Goal: Find specific page/section: Find specific page/section

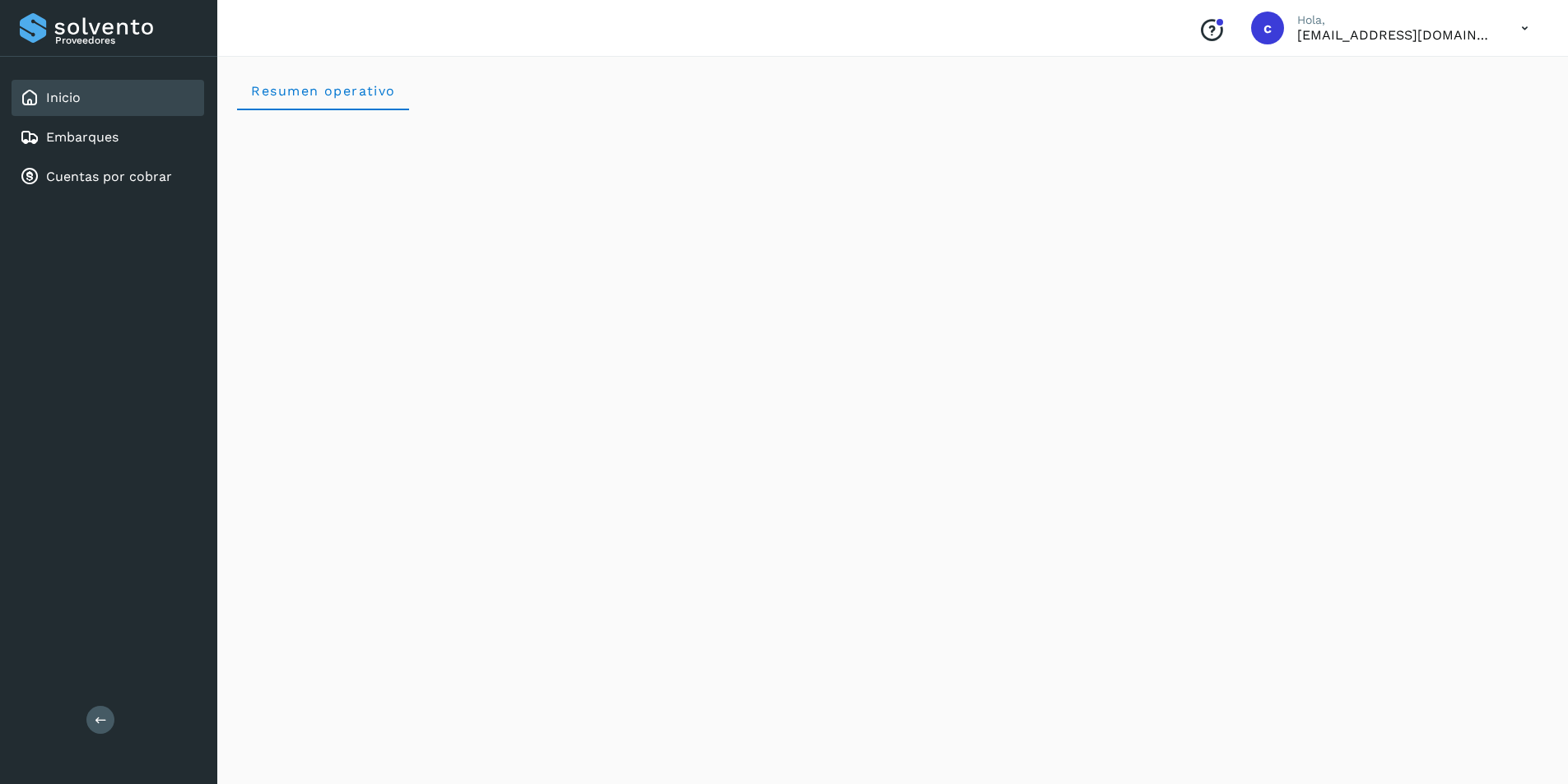
click at [148, 96] on div "Inicio" at bounding box center [107, 98] width 192 height 37
click at [157, 135] on div "Embarques" at bounding box center [107, 137] width 192 height 37
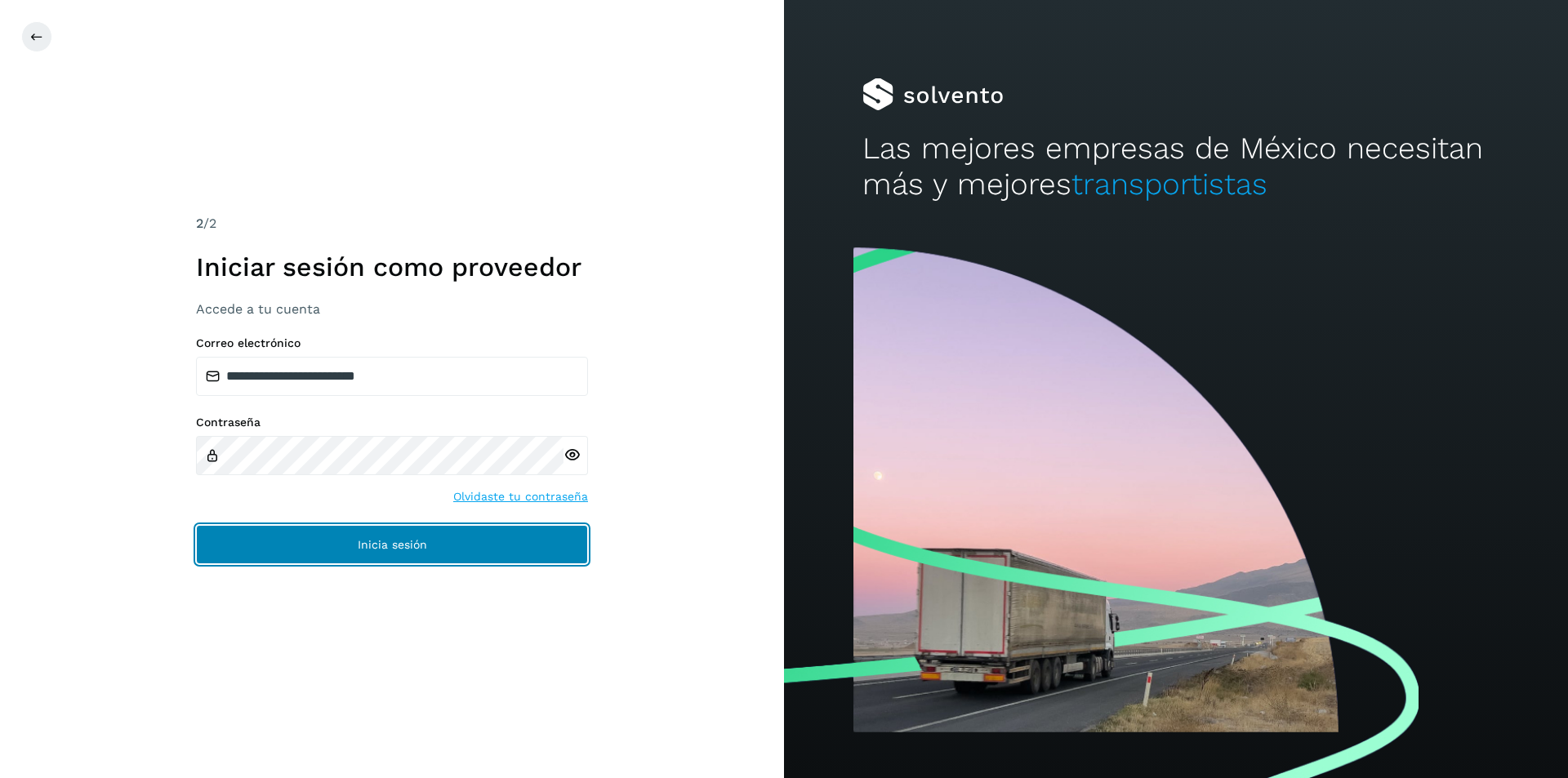
click at [407, 544] on span "Inicia sesión" at bounding box center [392, 544] width 70 height 11
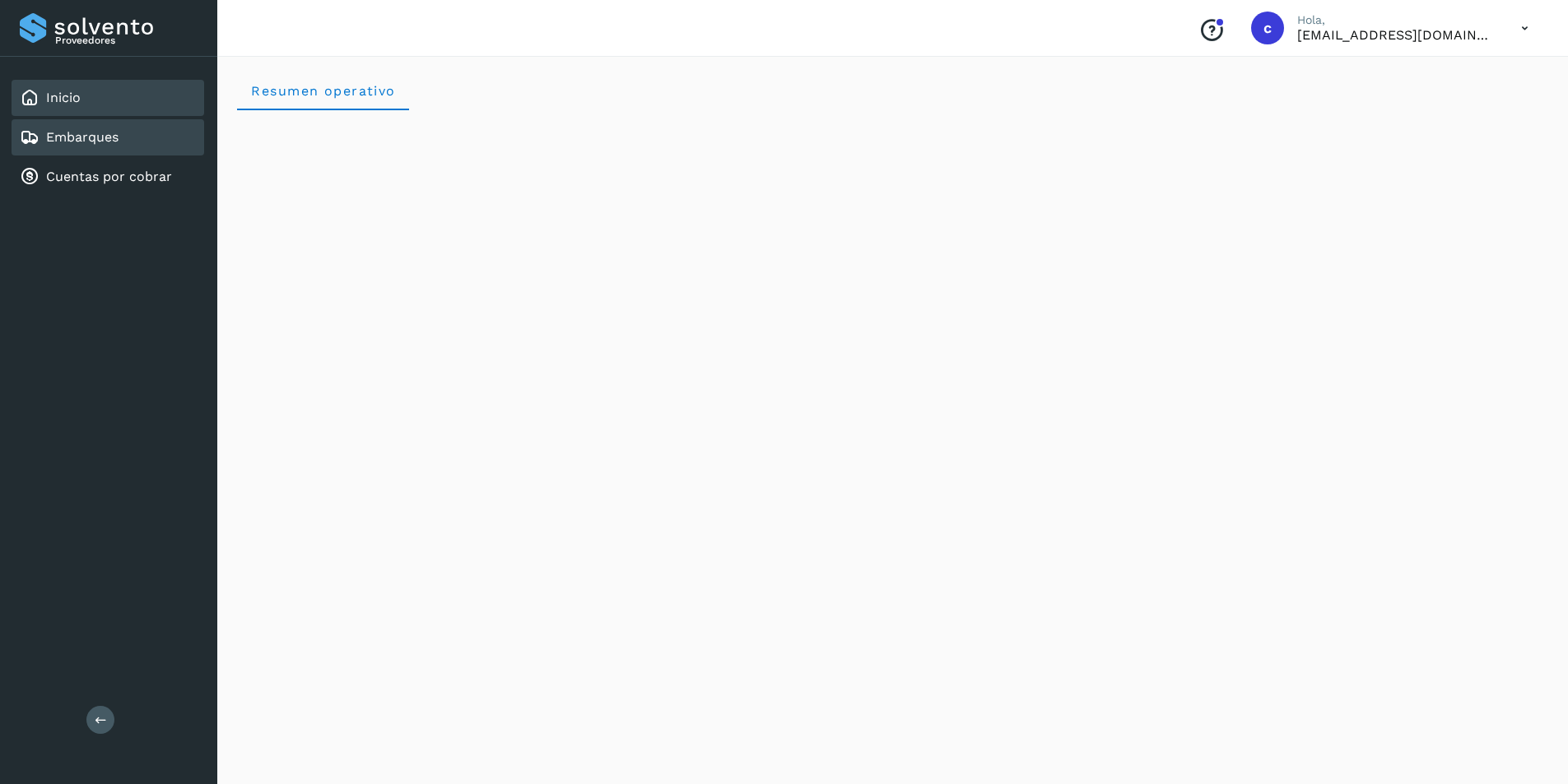
click at [147, 142] on div "Embarques" at bounding box center [107, 137] width 192 height 37
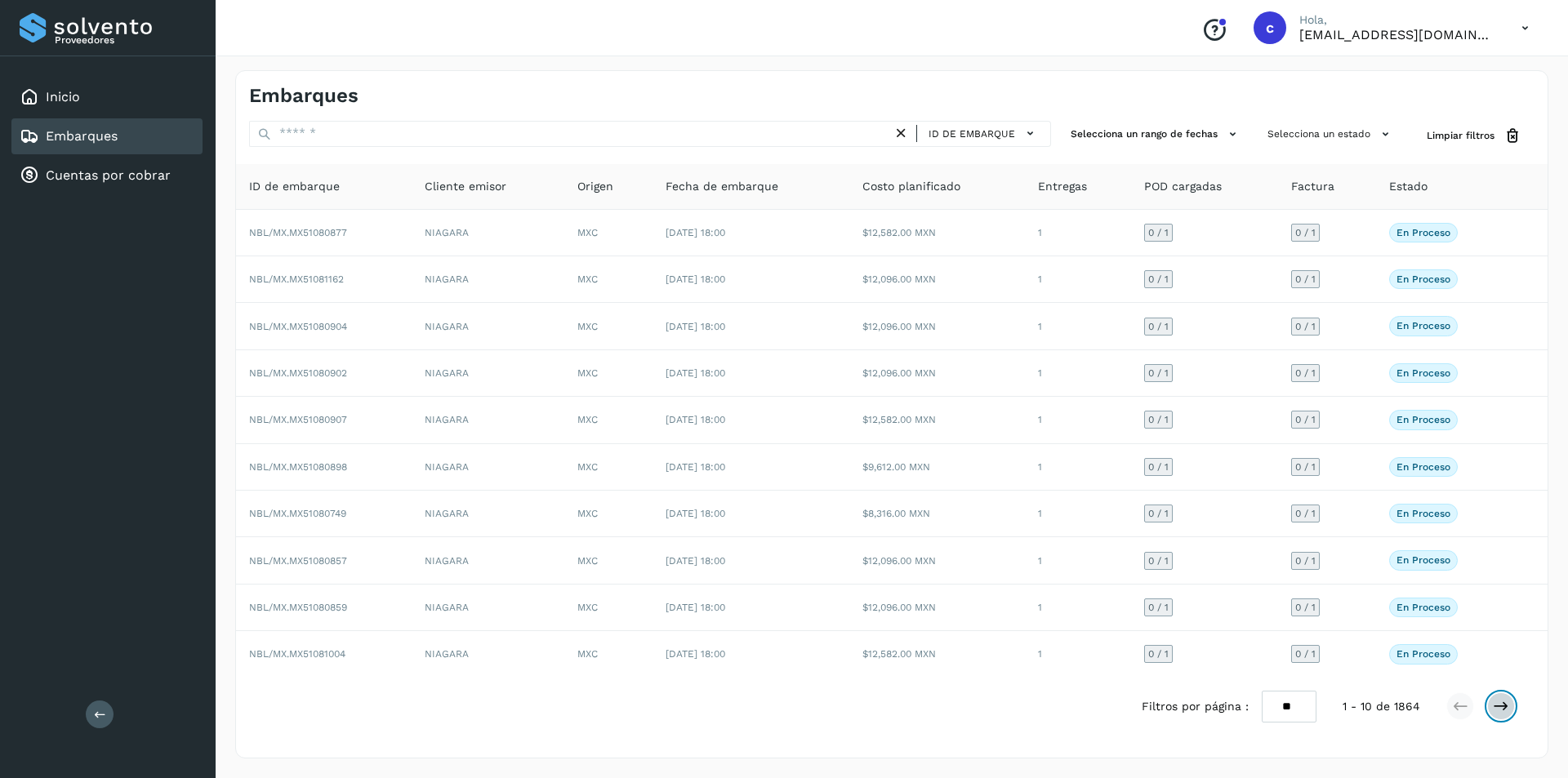
click at [1498, 705] on icon at bounding box center [1501, 706] width 17 height 17
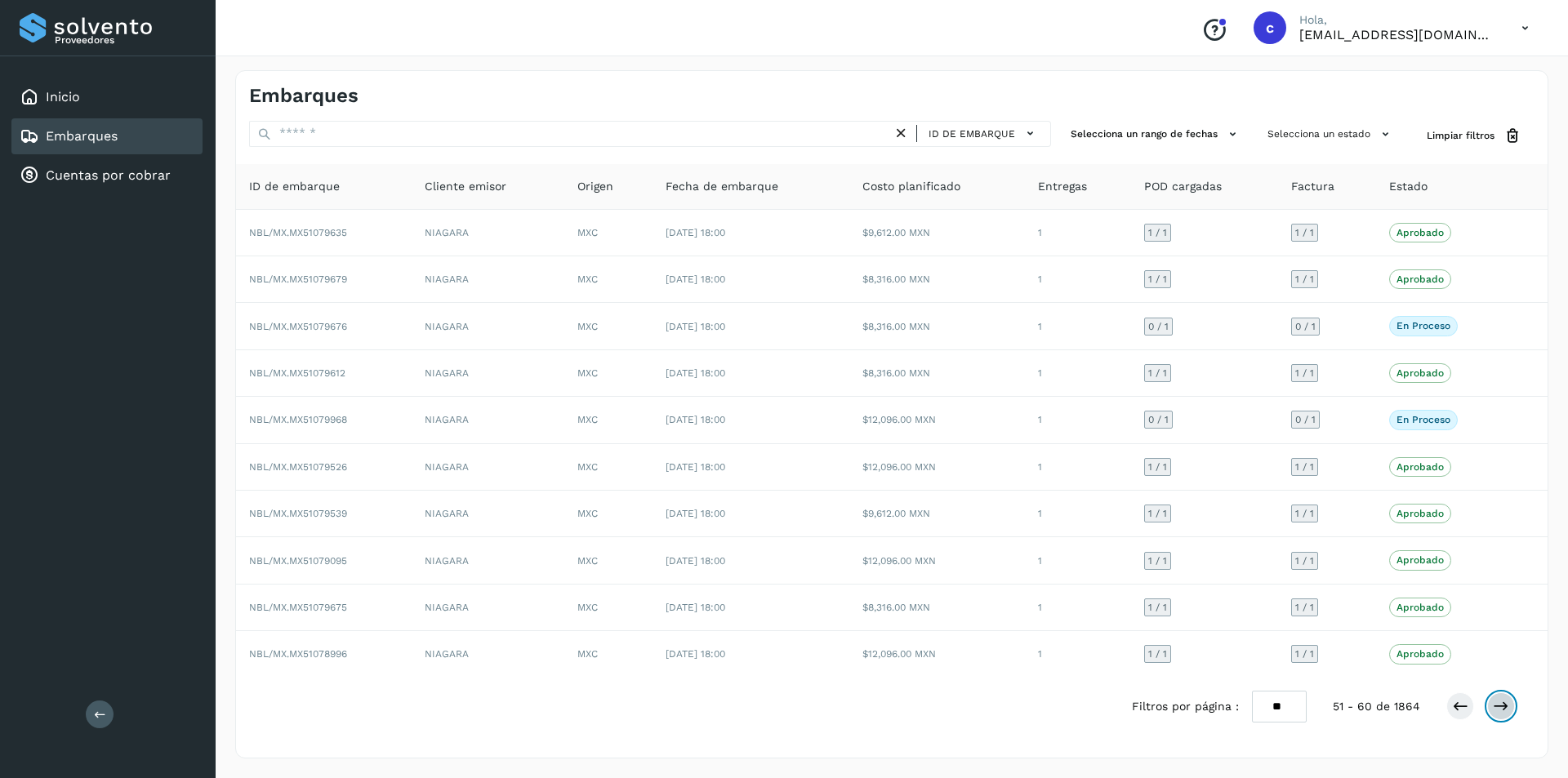
click at [1498, 705] on icon at bounding box center [1501, 706] width 17 height 17
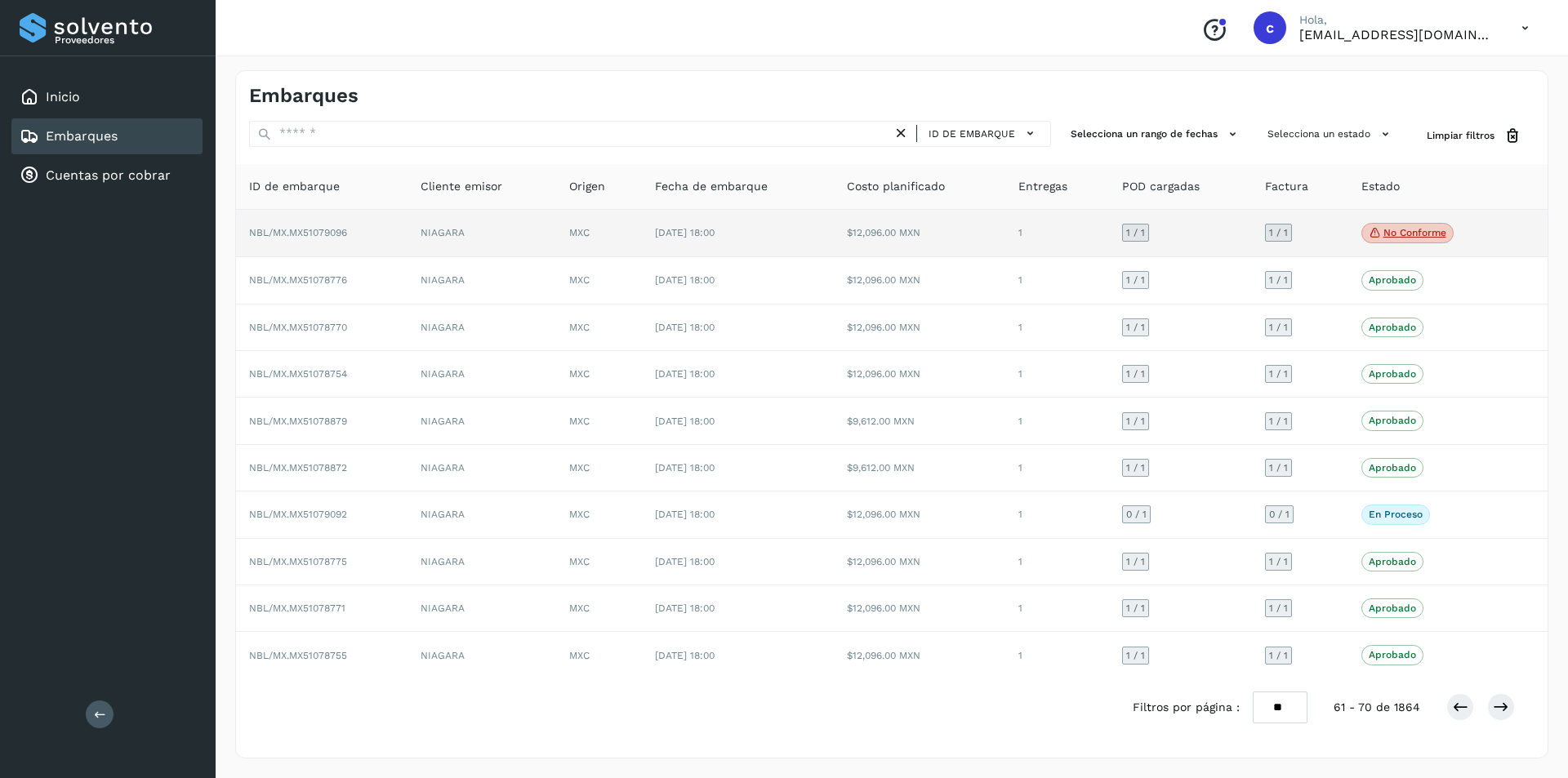
click at [1410, 230] on p "No conforme" at bounding box center [1414, 233] width 63 height 11
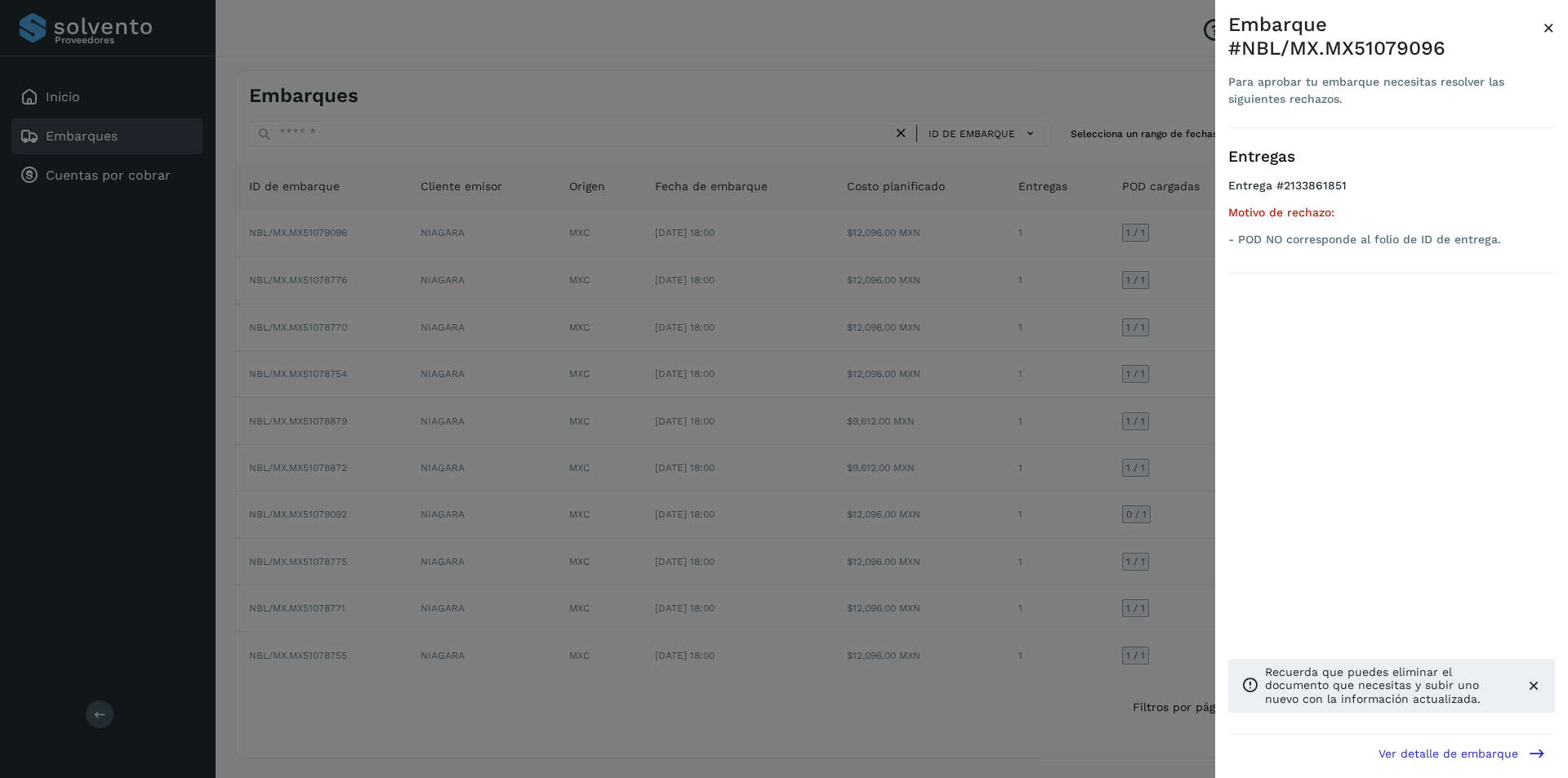
click at [1548, 23] on span "×" at bounding box center [1548, 28] width 12 height 23
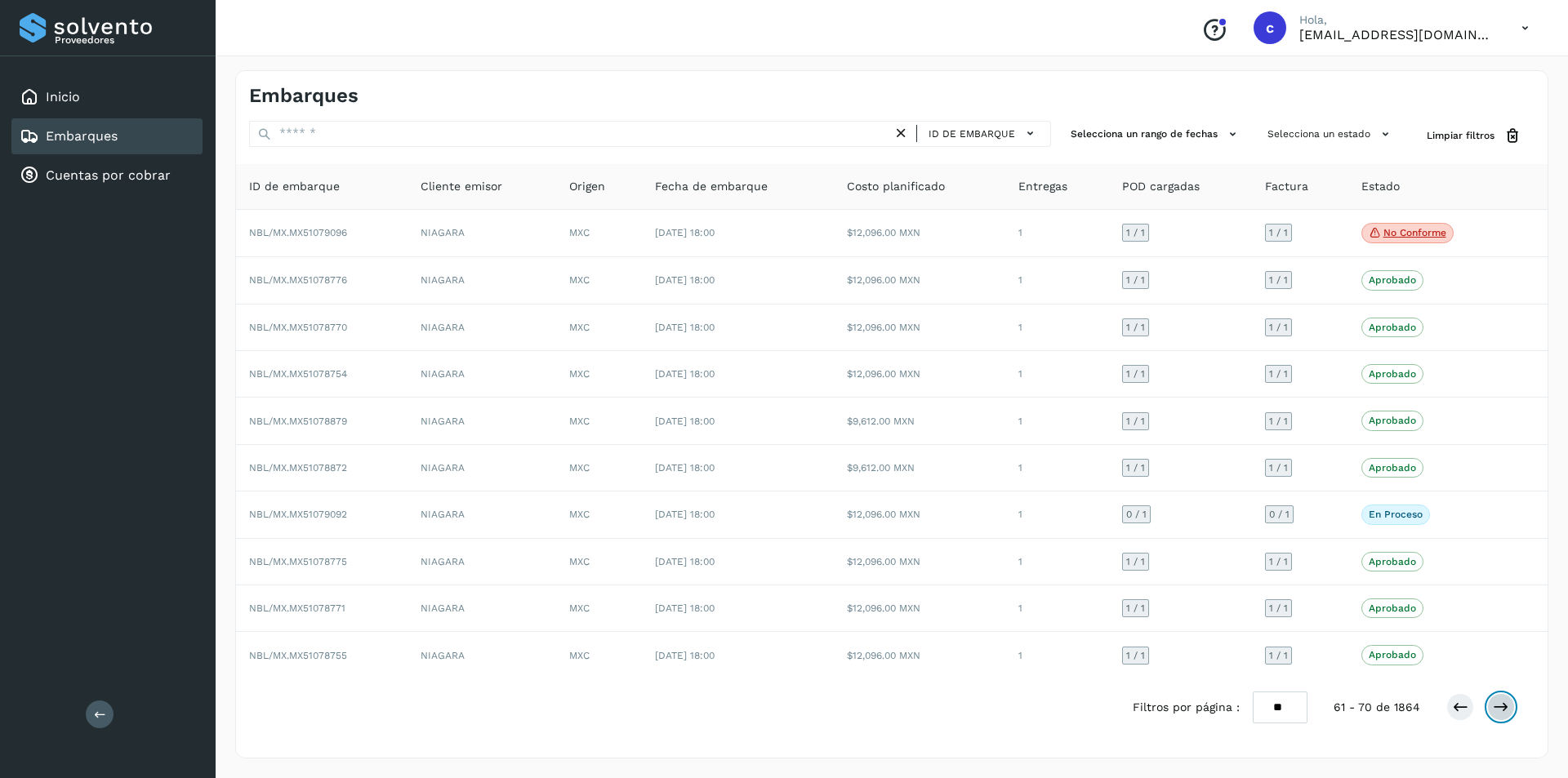
click at [1503, 711] on icon at bounding box center [1501, 707] width 17 height 17
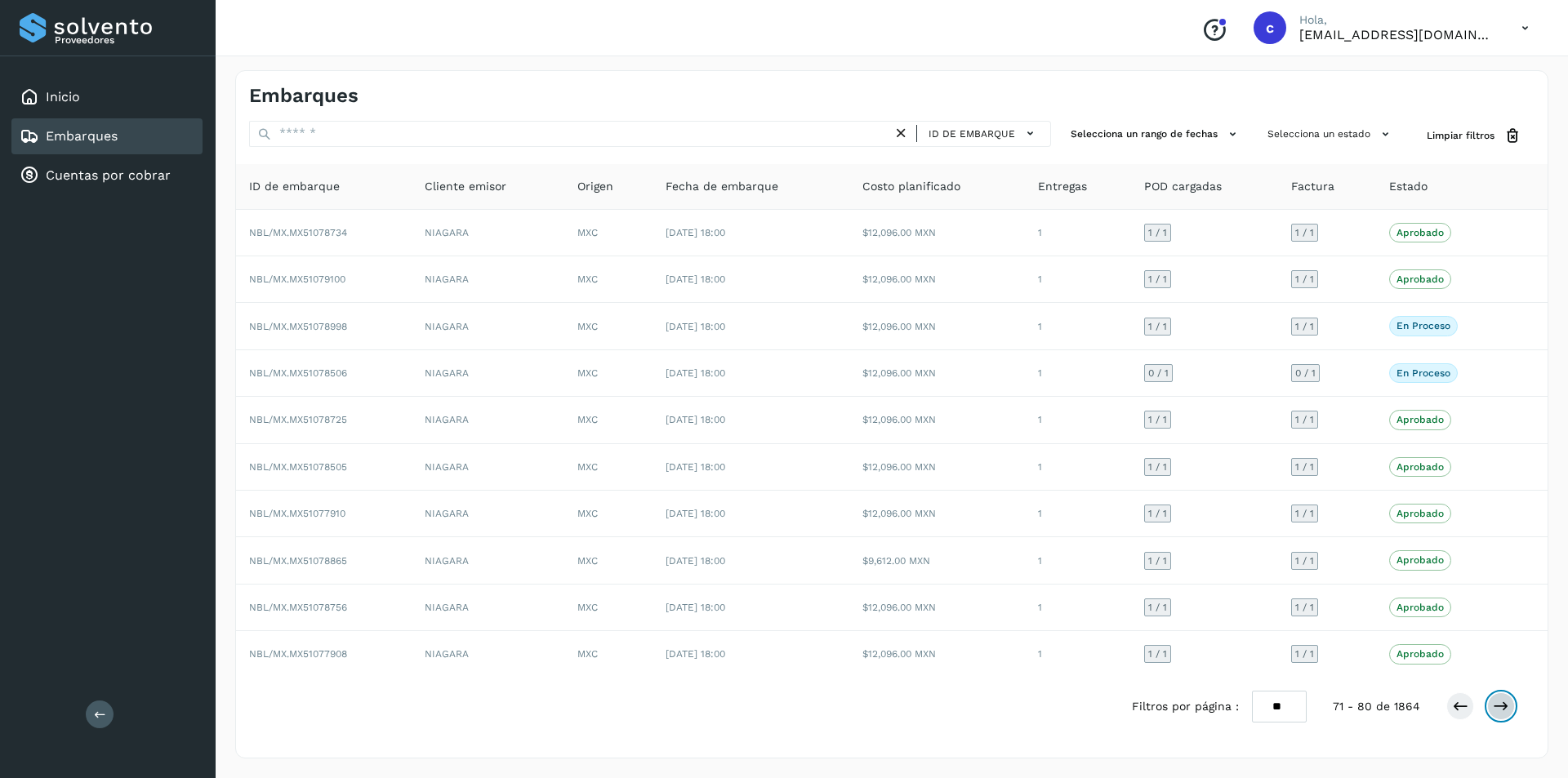
click at [1501, 704] on icon at bounding box center [1501, 706] width 17 height 17
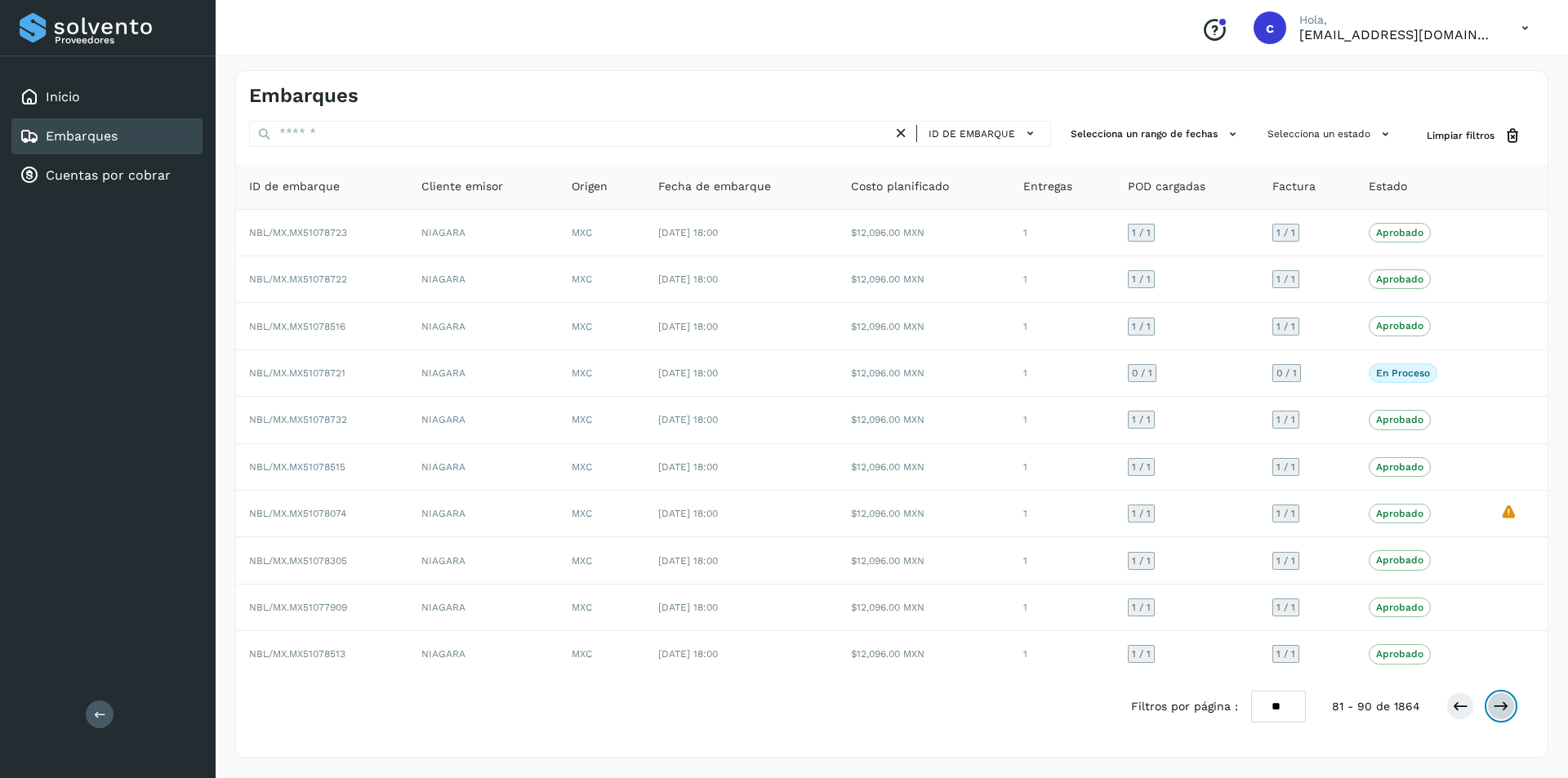
click at [1502, 704] on icon at bounding box center [1501, 706] width 17 height 17
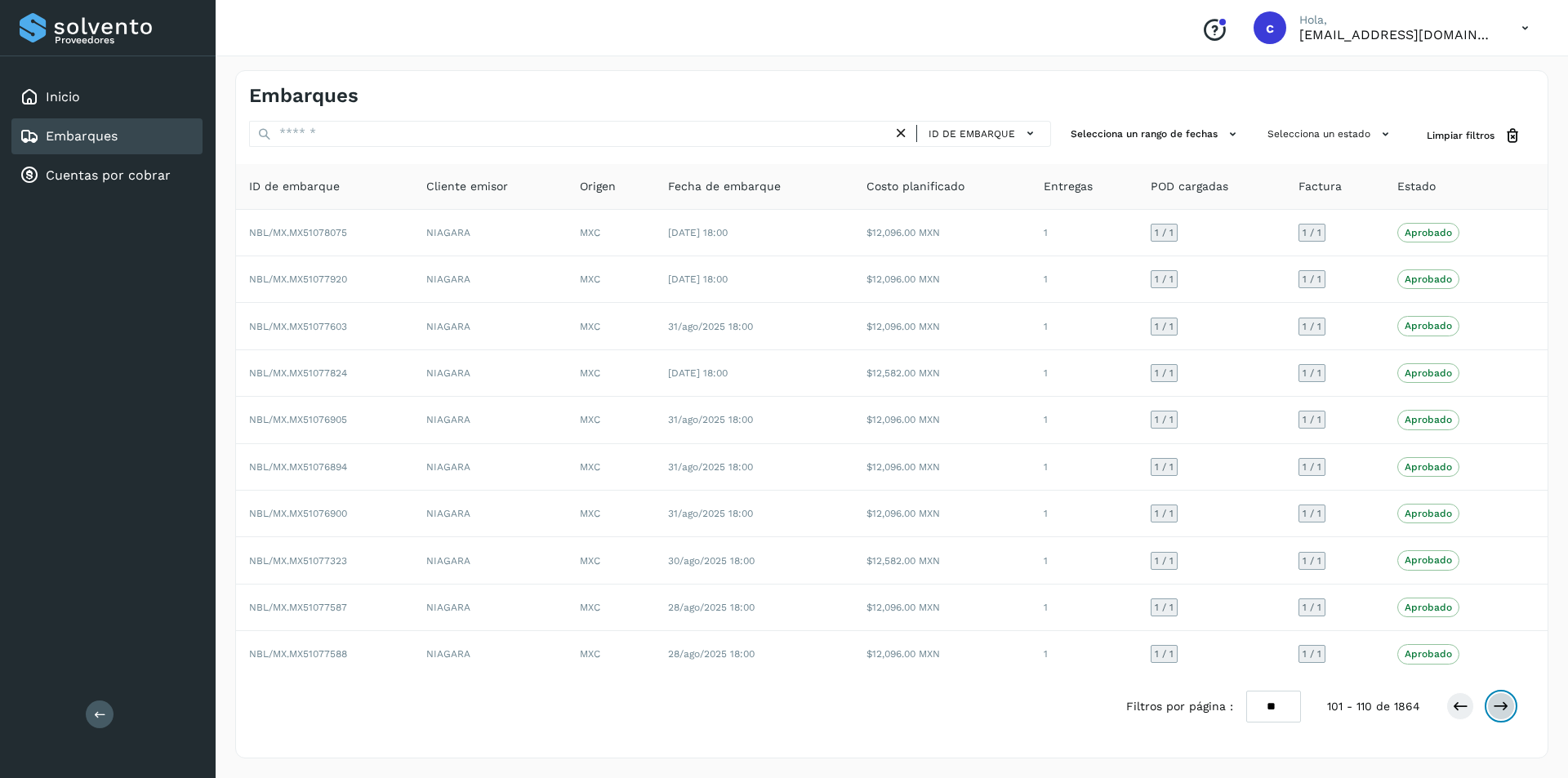
click at [1502, 704] on icon at bounding box center [1501, 706] width 17 height 17
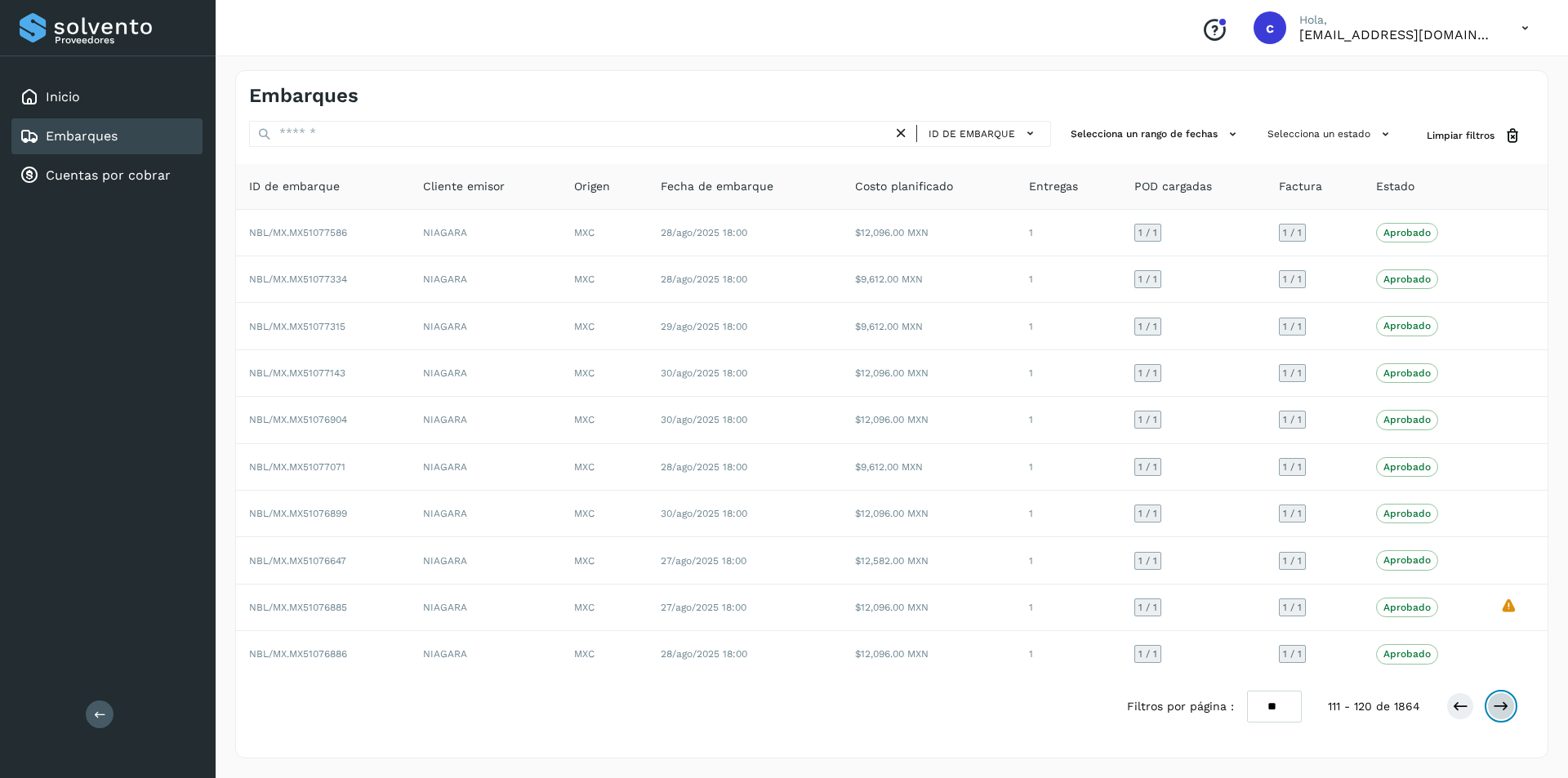
click at [1502, 704] on icon at bounding box center [1501, 706] width 17 height 17
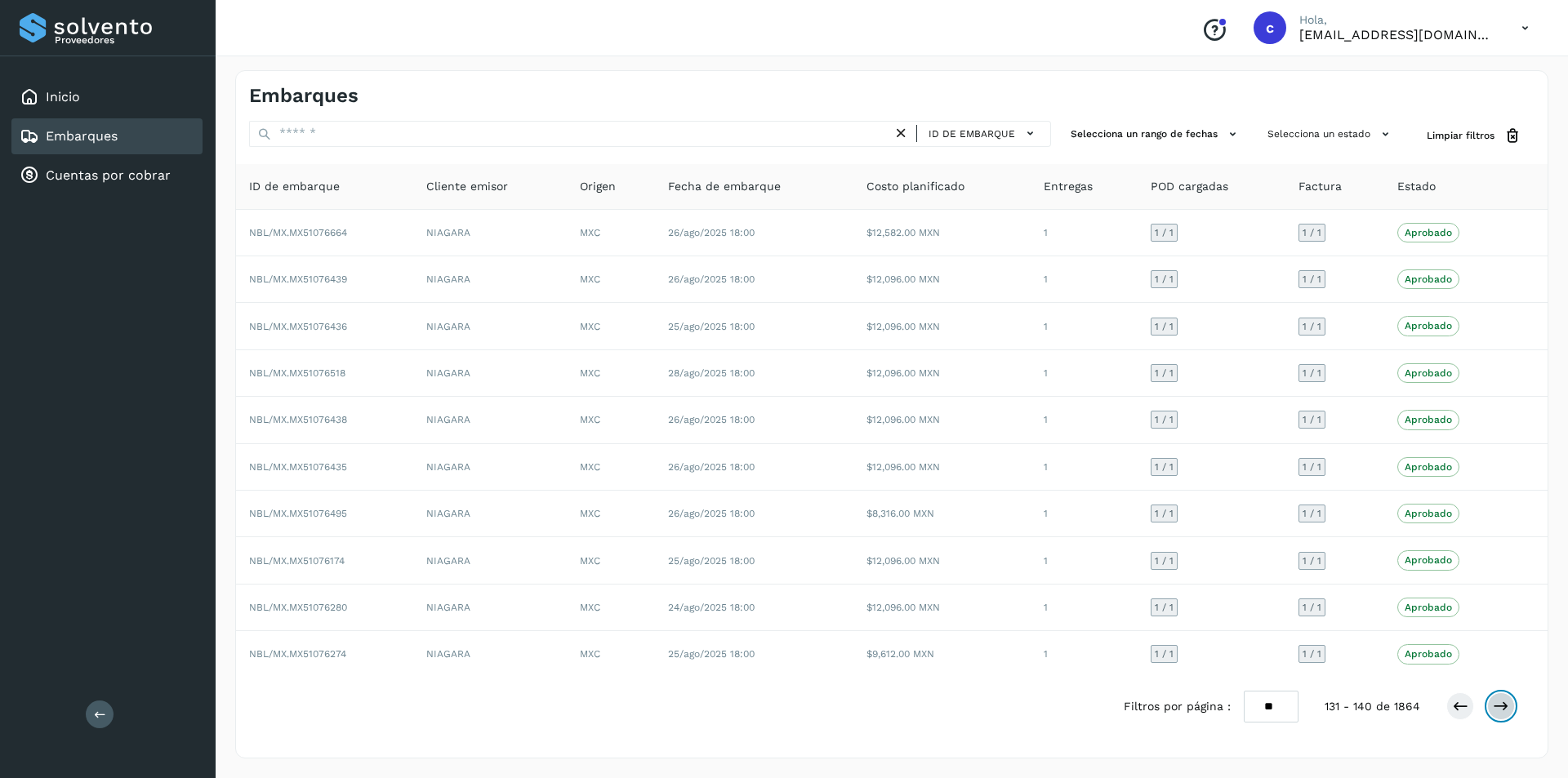
click at [1502, 704] on icon at bounding box center [1501, 706] width 17 height 17
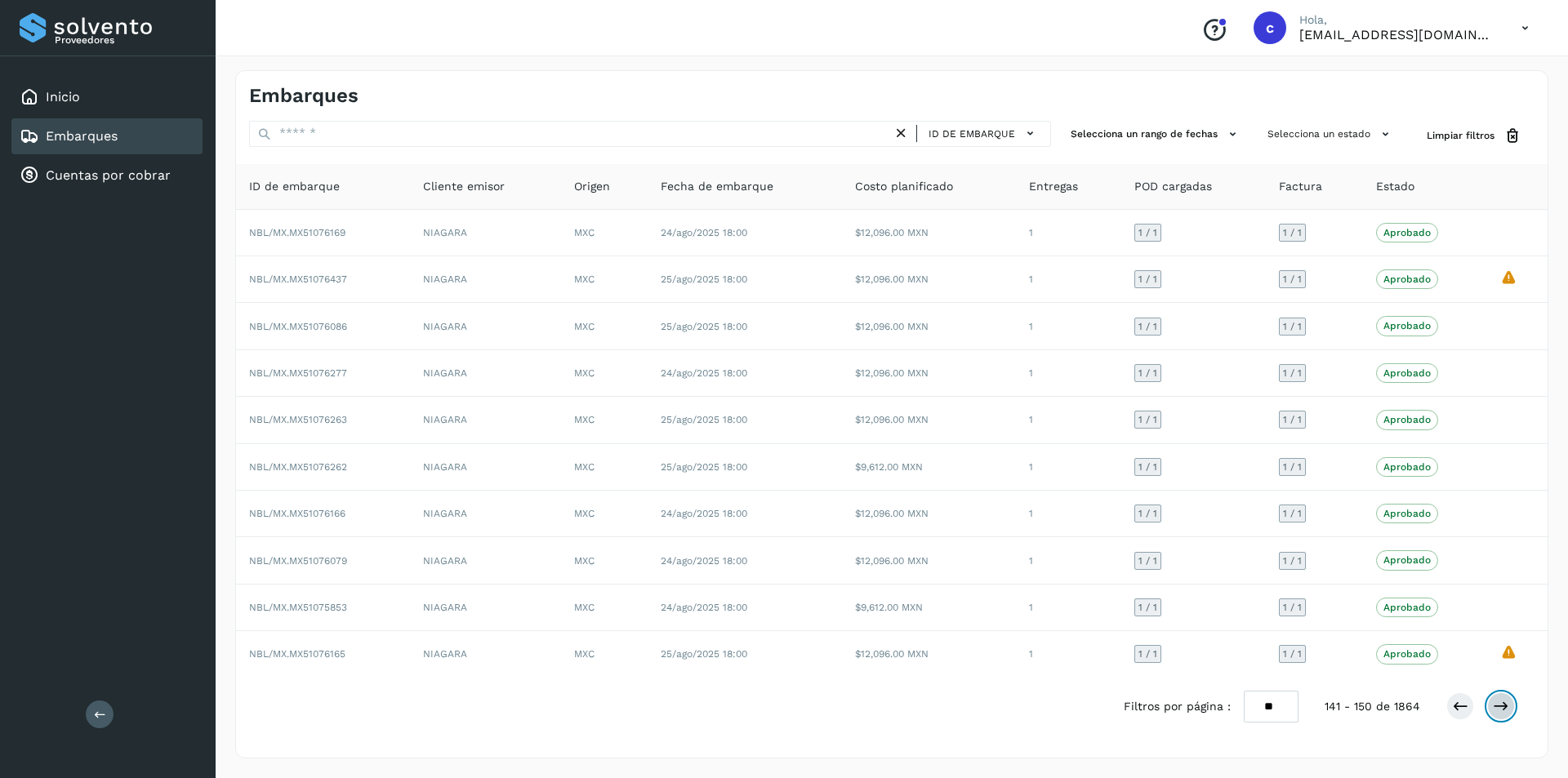
click at [1502, 704] on icon at bounding box center [1501, 706] width 17 height 17
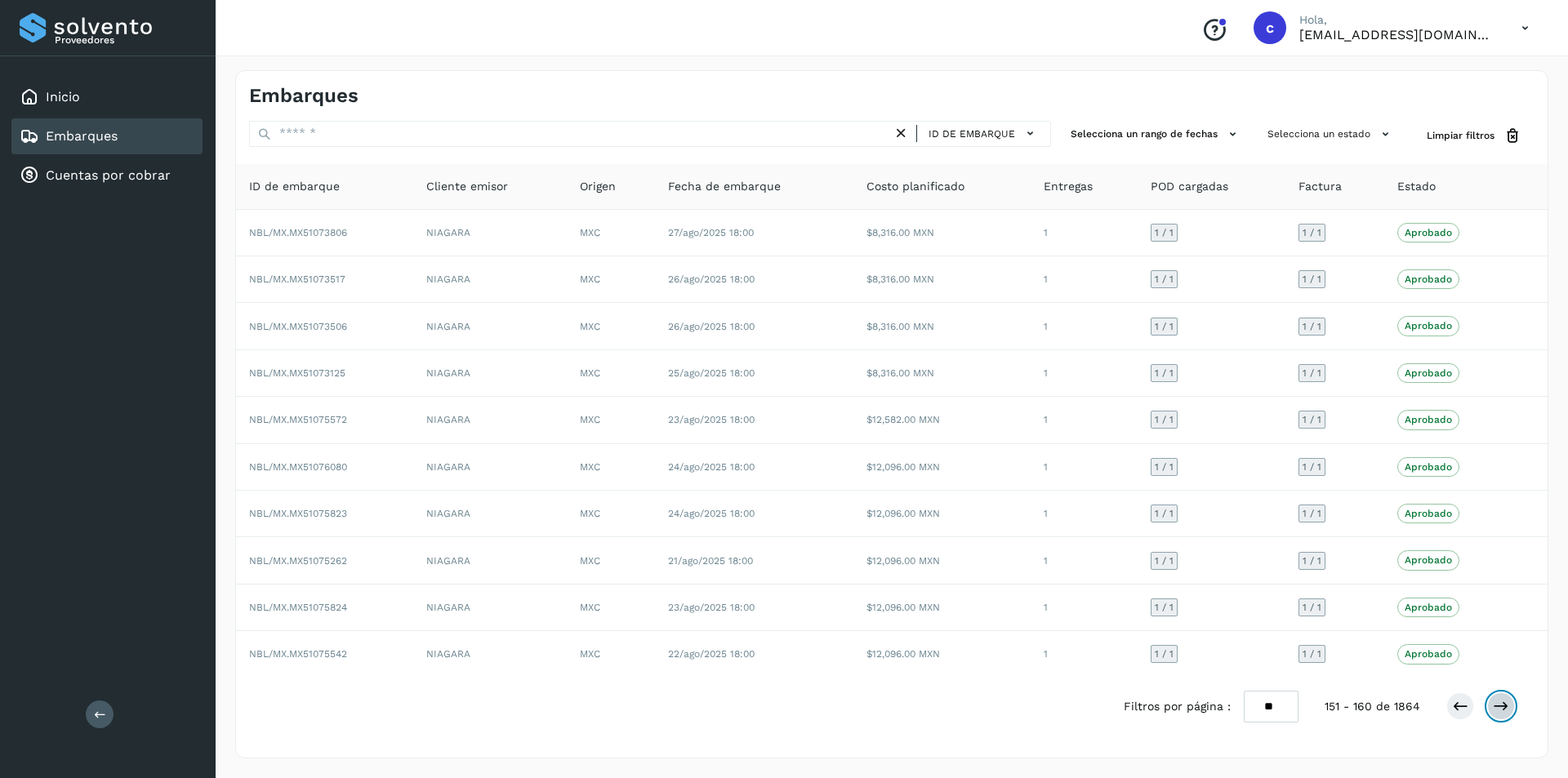
click at [1502, 704] on icon at bounding box center [1501, 706] width 17 height 17
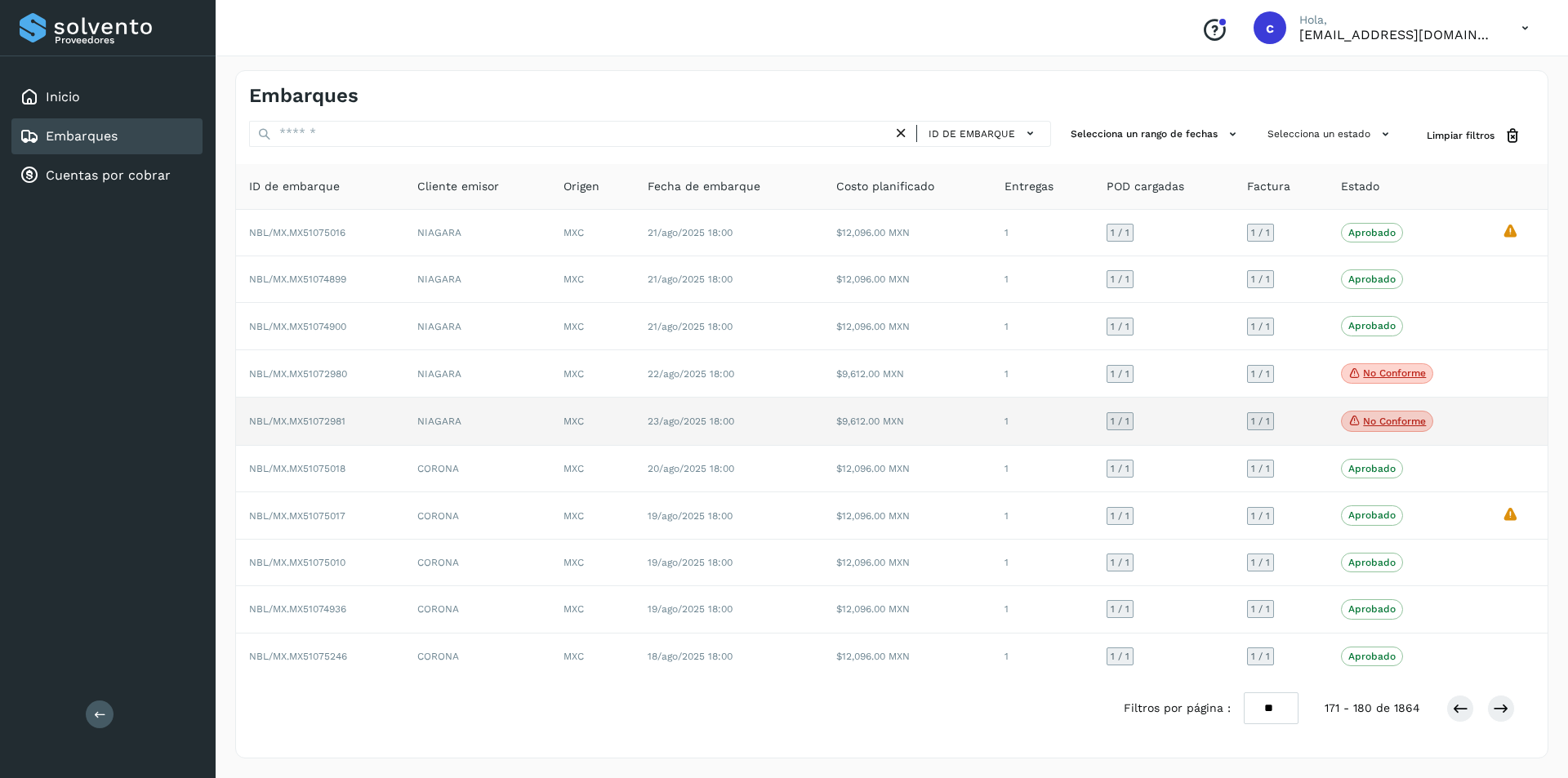
click at [1382, 423] on p "No conforme" at bounding box center [1394, 422] width 63 height 11
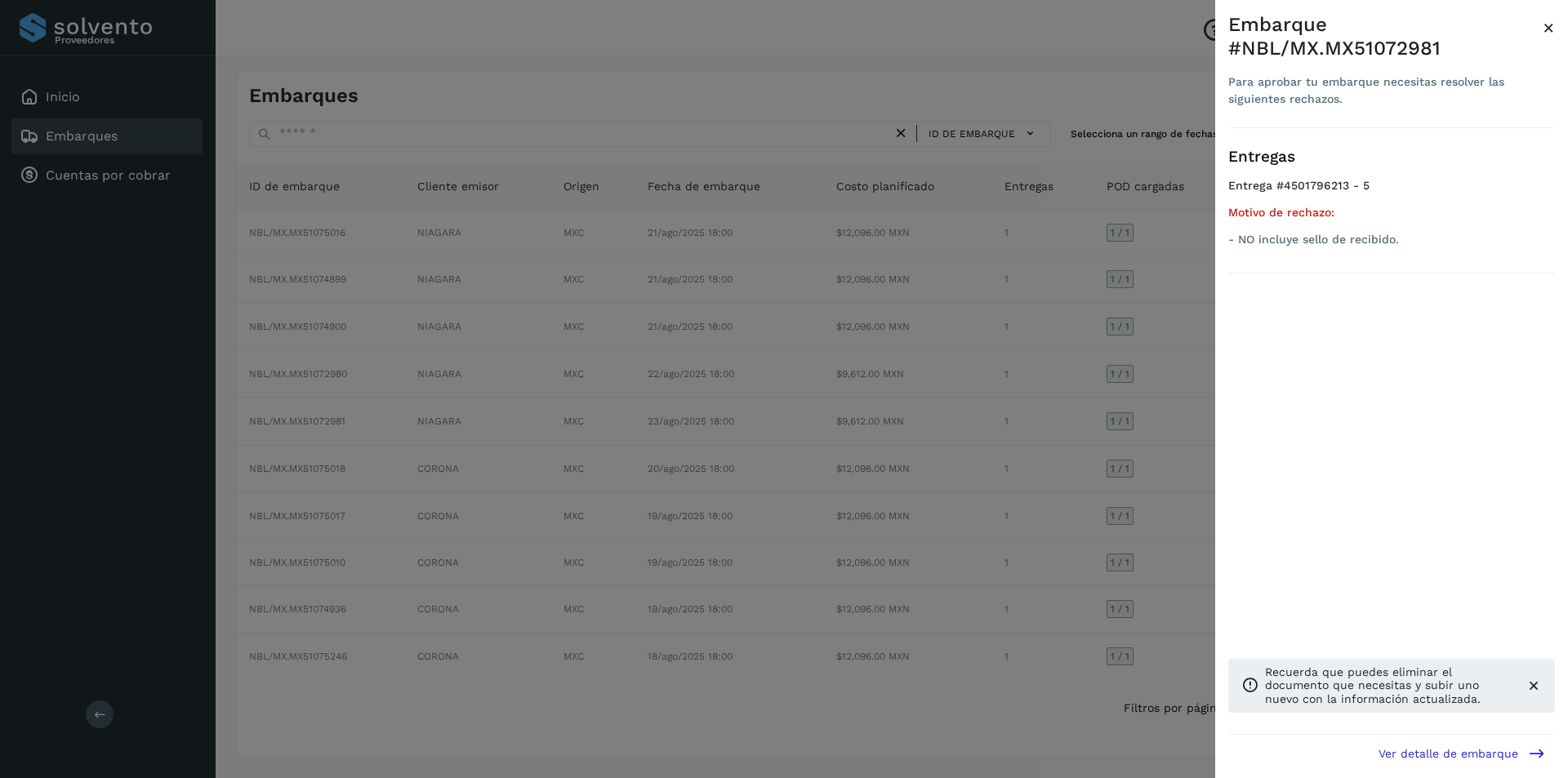
click at [1102, 435] on div at bounding box center [784, 389] width 1568 height 778
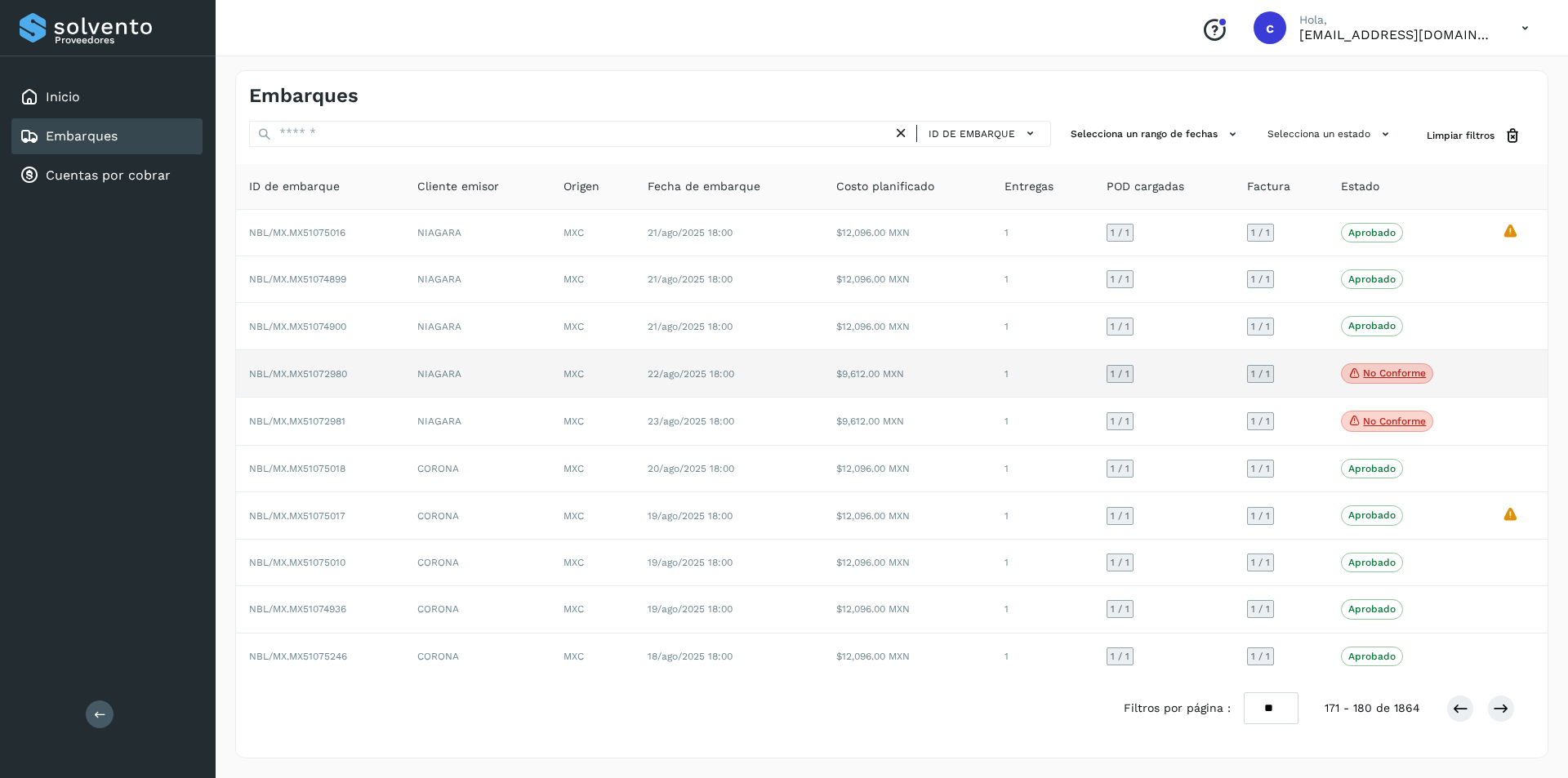
click at [1377, 372] on p "No conforme" at bounding box center [1394, 373] width 63 height 11
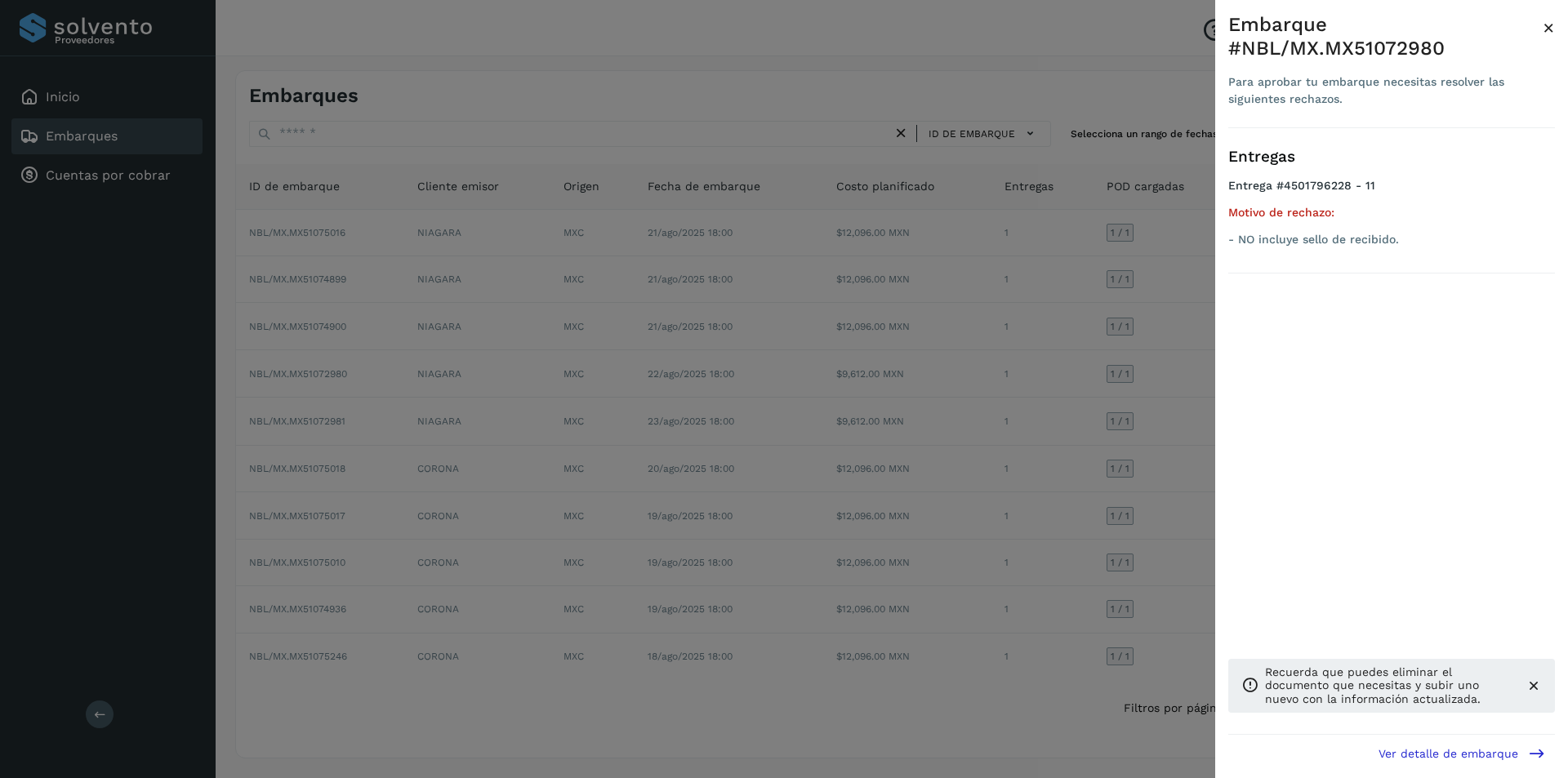
click at [1162, 410] on div at bounding box center [784, 389] width 1568 height 778
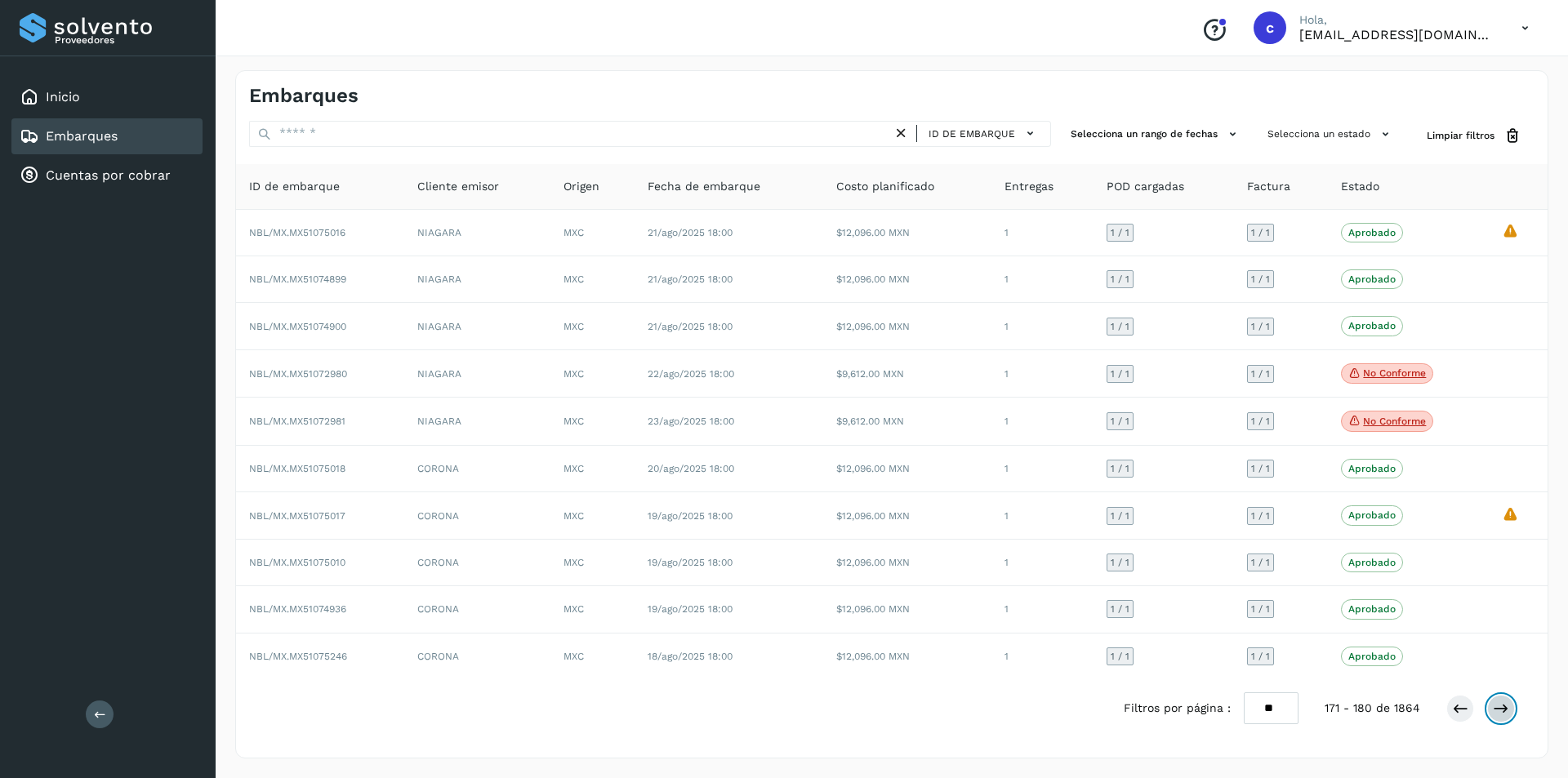
click at [1506, 702] on icon at bounding box center [1501, 709] width 17 height 17
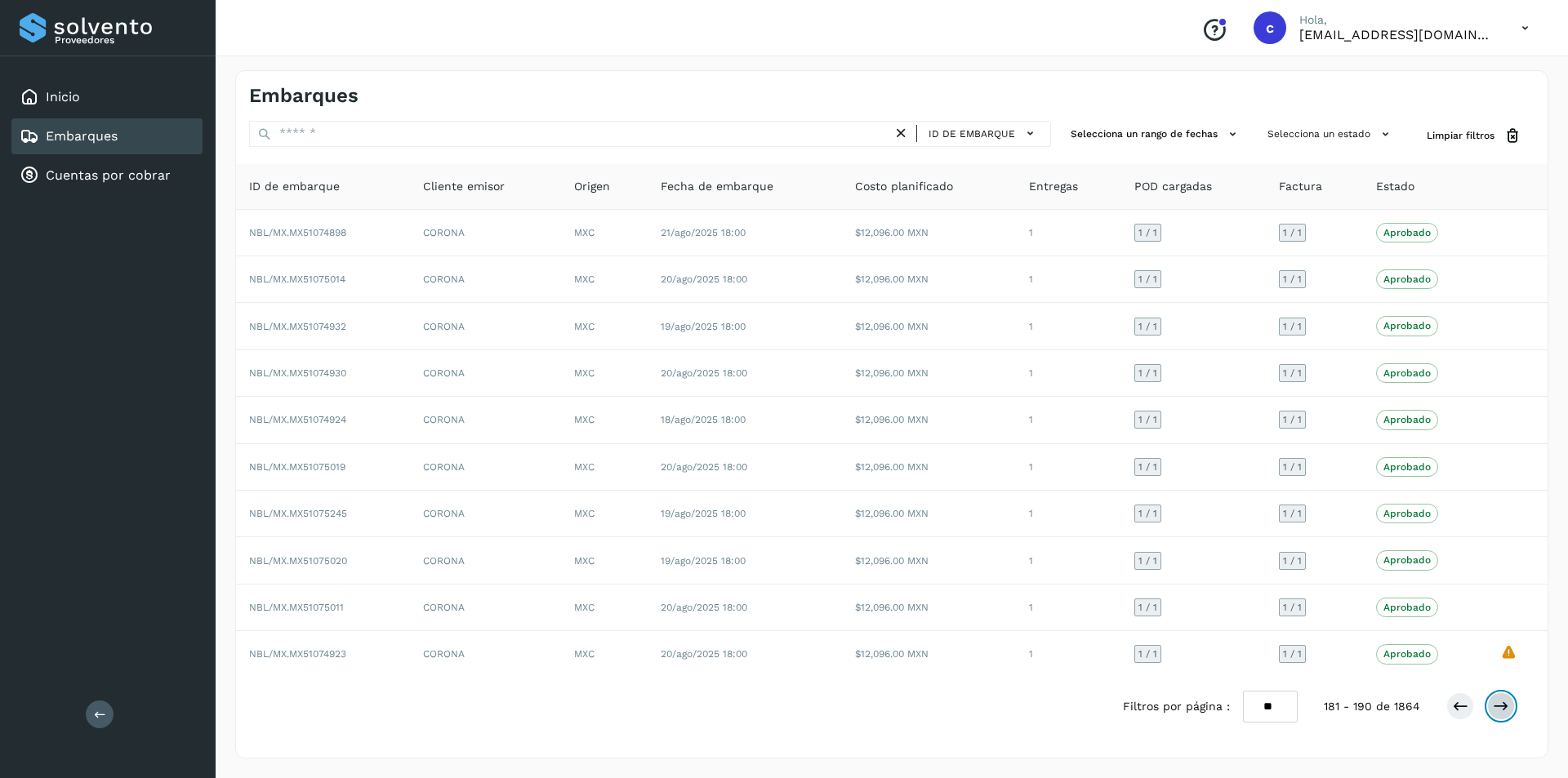
click at [1506, 702] on icon at bounding box center [1501, 706] width 17 height 17
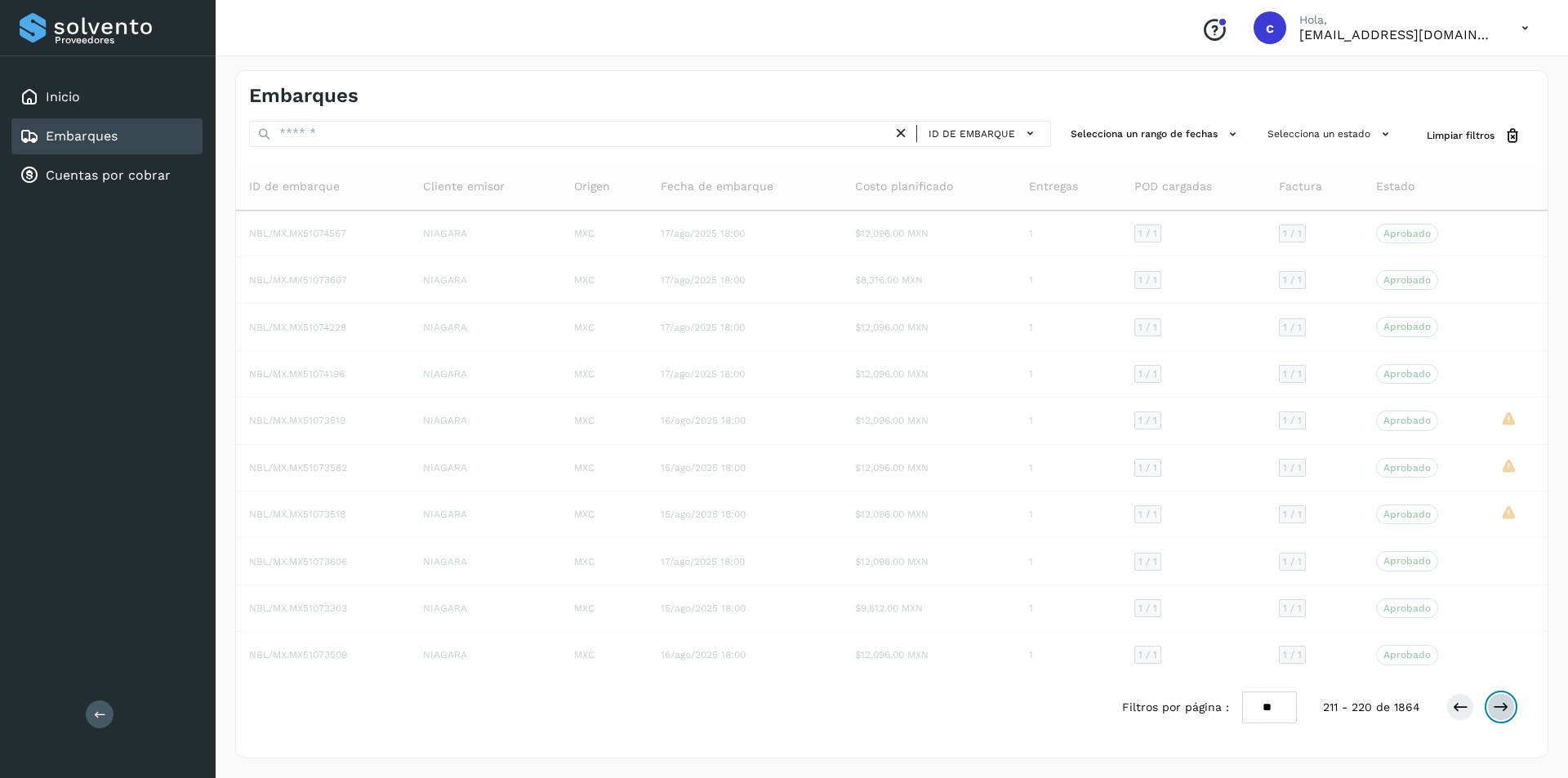
click at [1506, 702] on icon at bounding box center [1501, 707] width 17 height 17
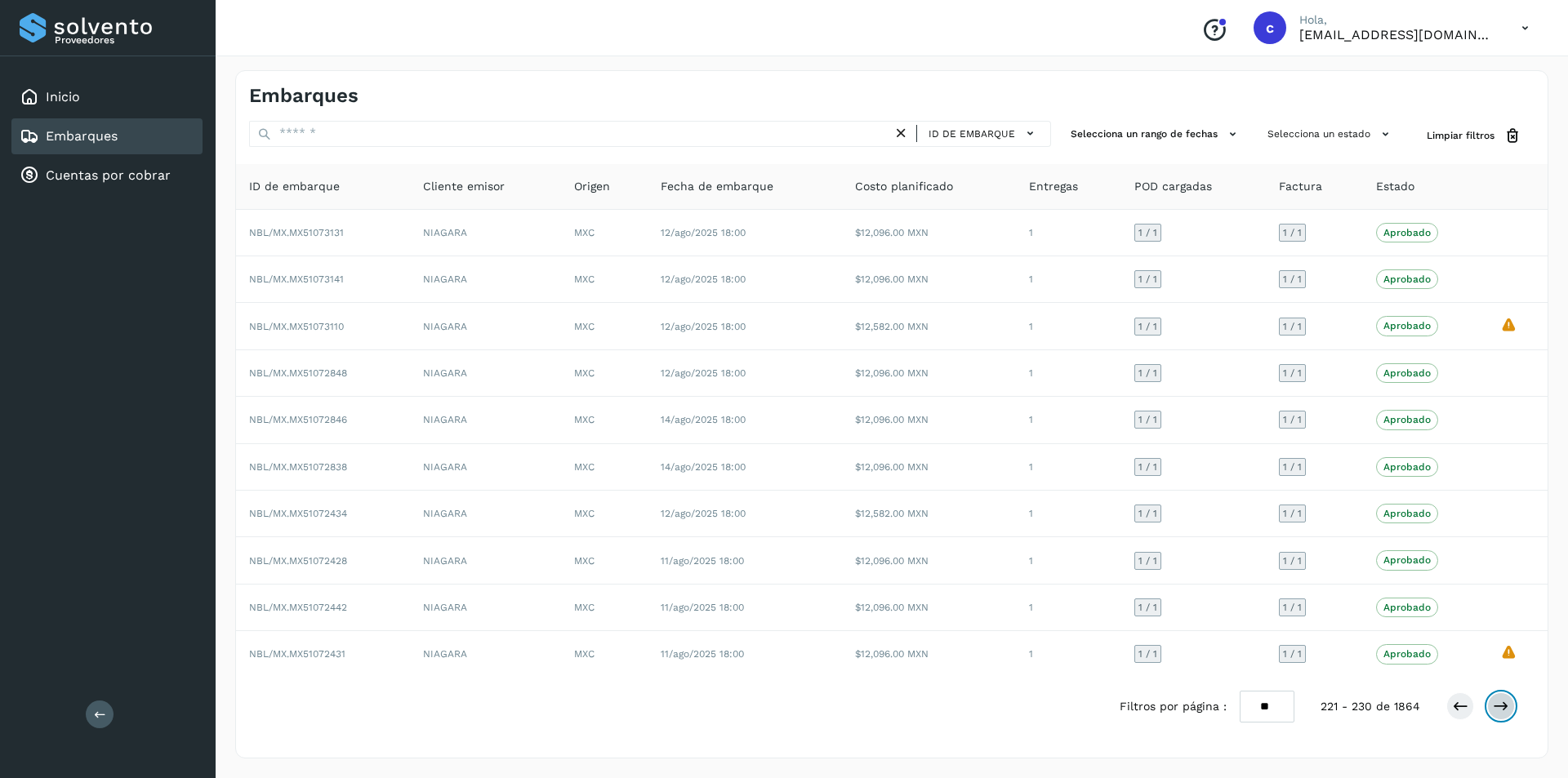
click at [1506, 702] on icon at bounding box center [1501, 706] width 17 height 17
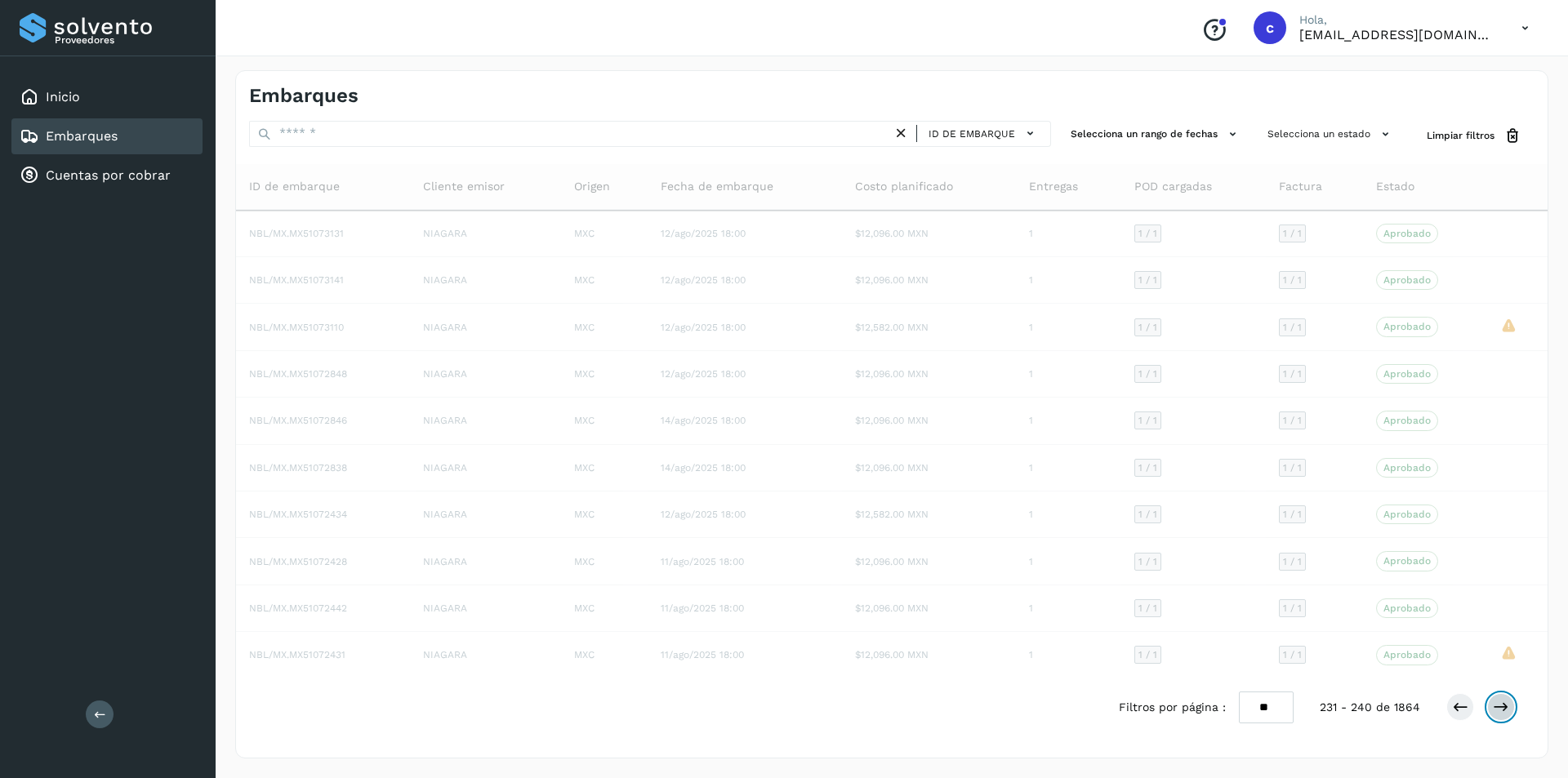
click at [1506, 702] on icon at bounding box center [1501, 707] width 17 height 17
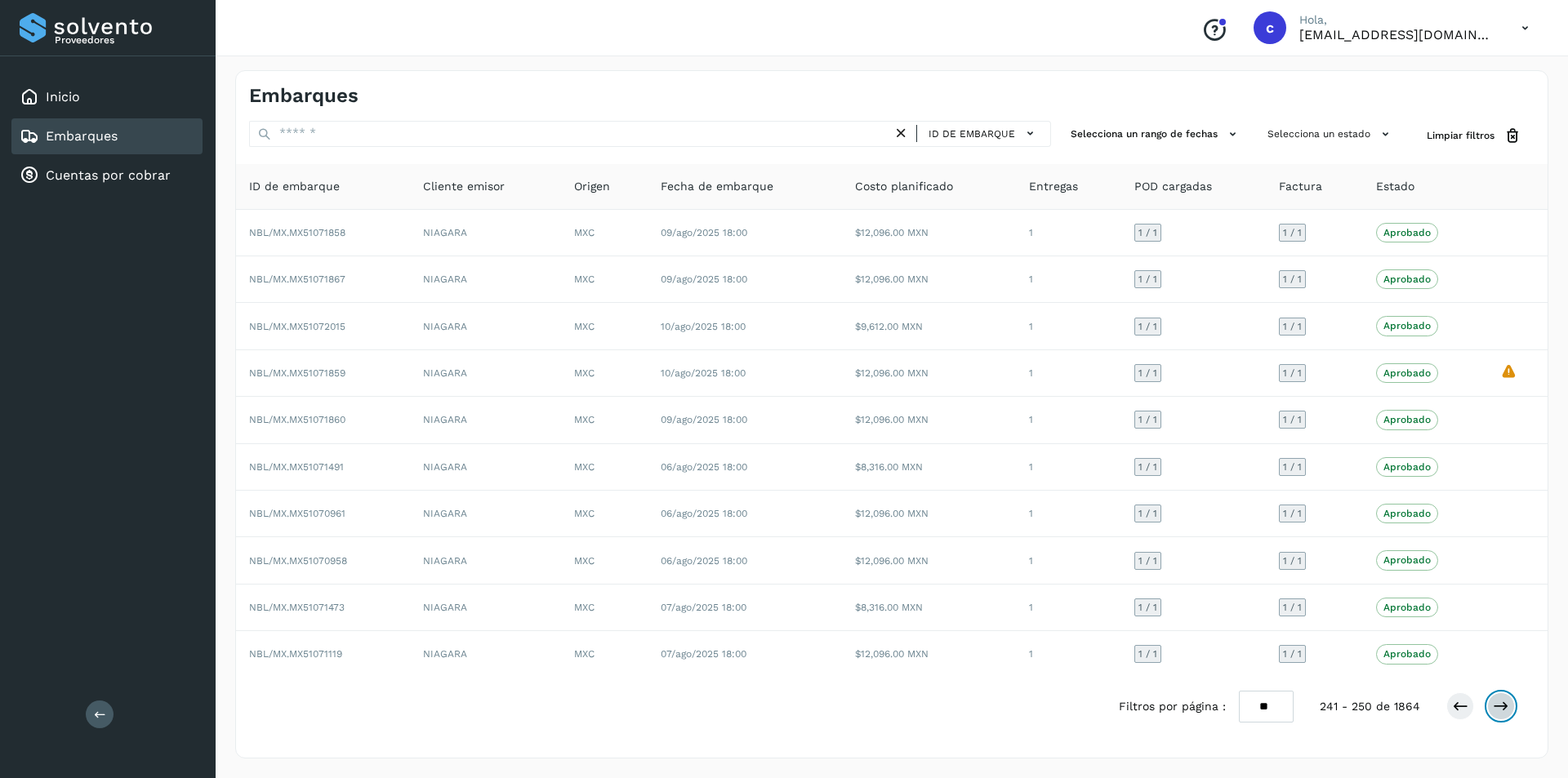
click at [1506, 702] on icon at bounding box center [1501, 706] width 17 height 17
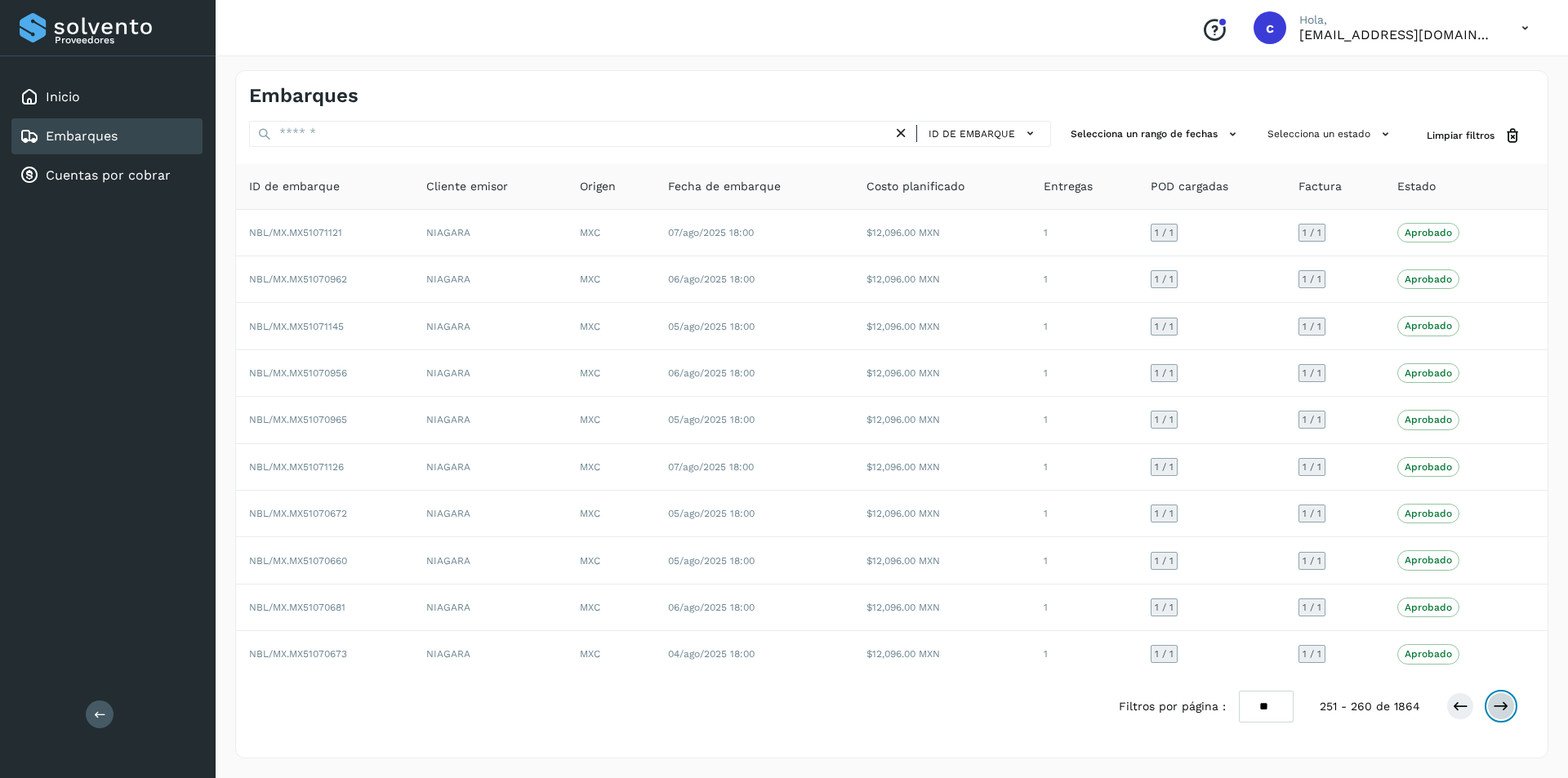
click at [1506, 702] on icon at bounding box center [1501, 706] width 17 height 17
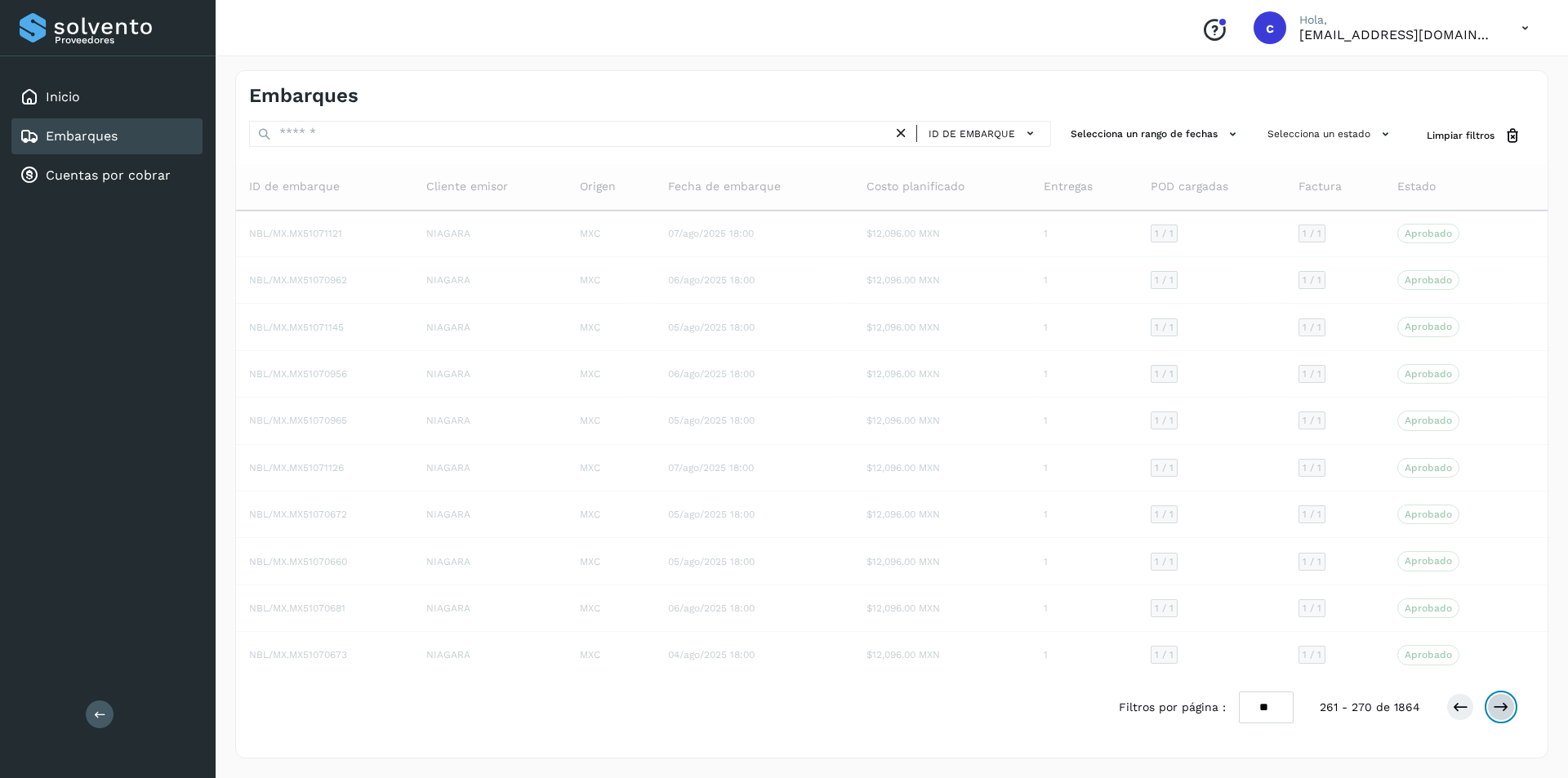
click at [1506, 702] on icon at bounding box center [1501, 707] width 17 height 17
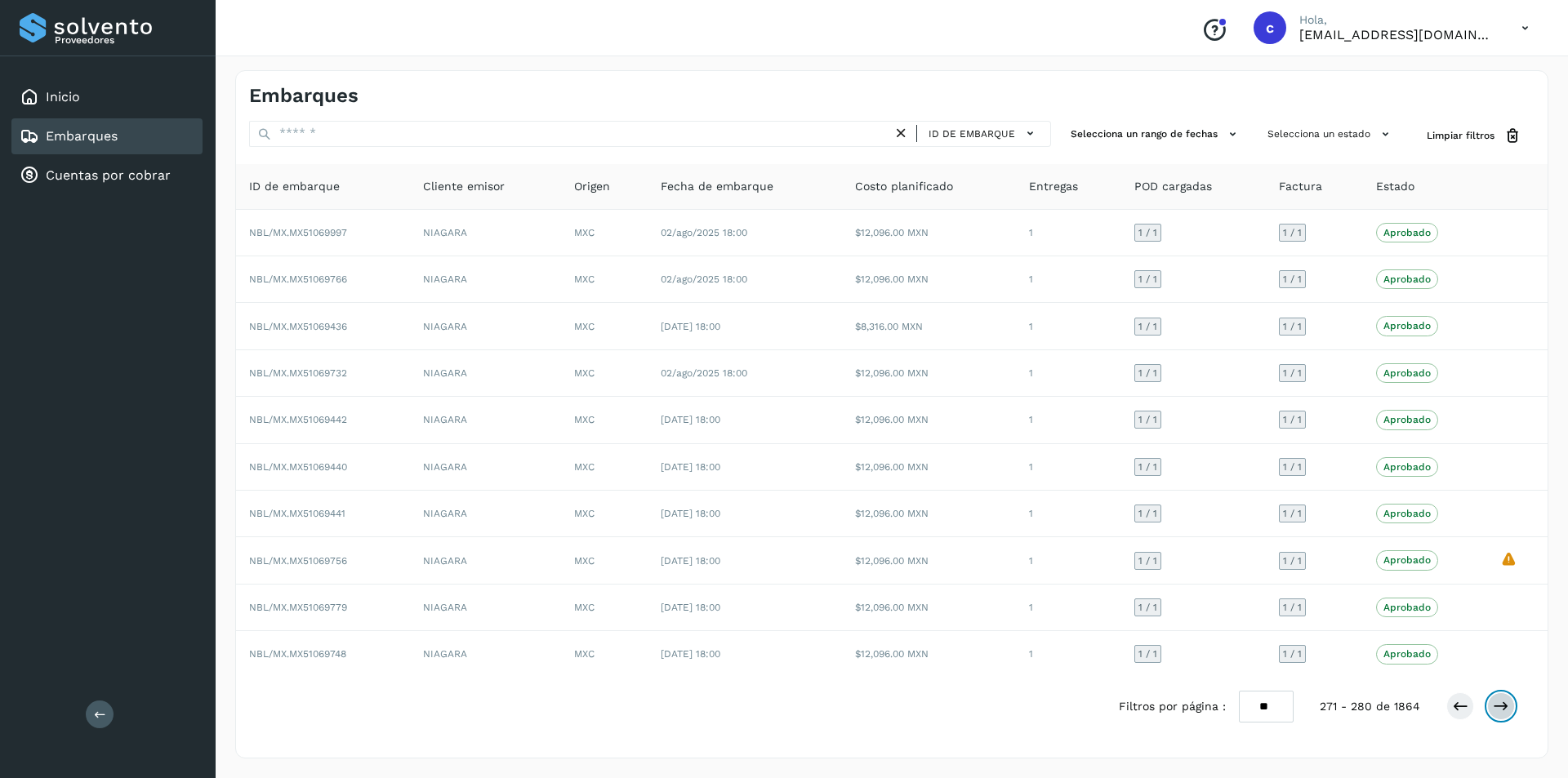
click at [1506, 702] on icon at bounding box center [1501, 706] width 17 height 17
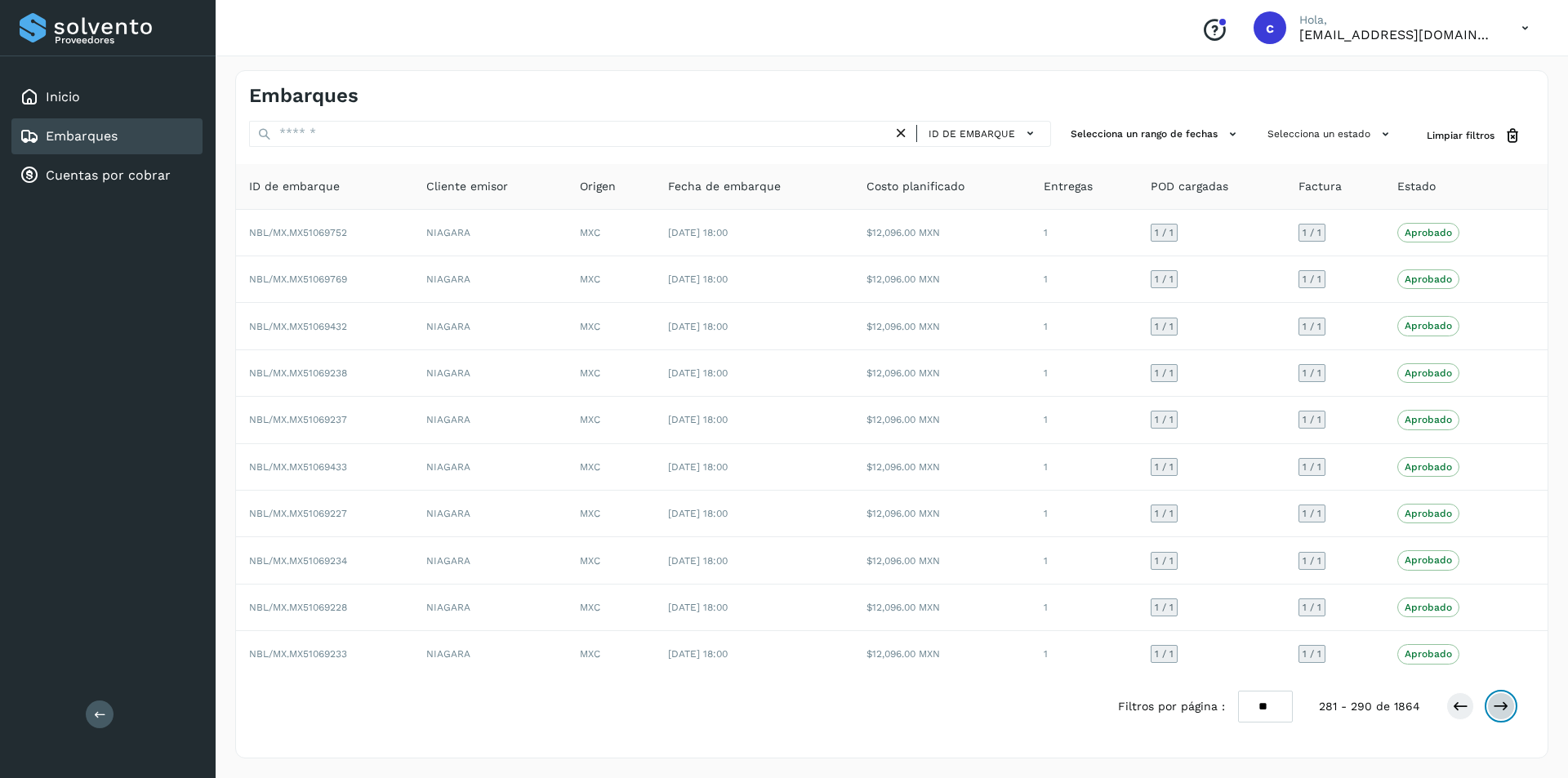
click at [1506, 702] on icon at bounding box center [1501, 706] width 17 height 17
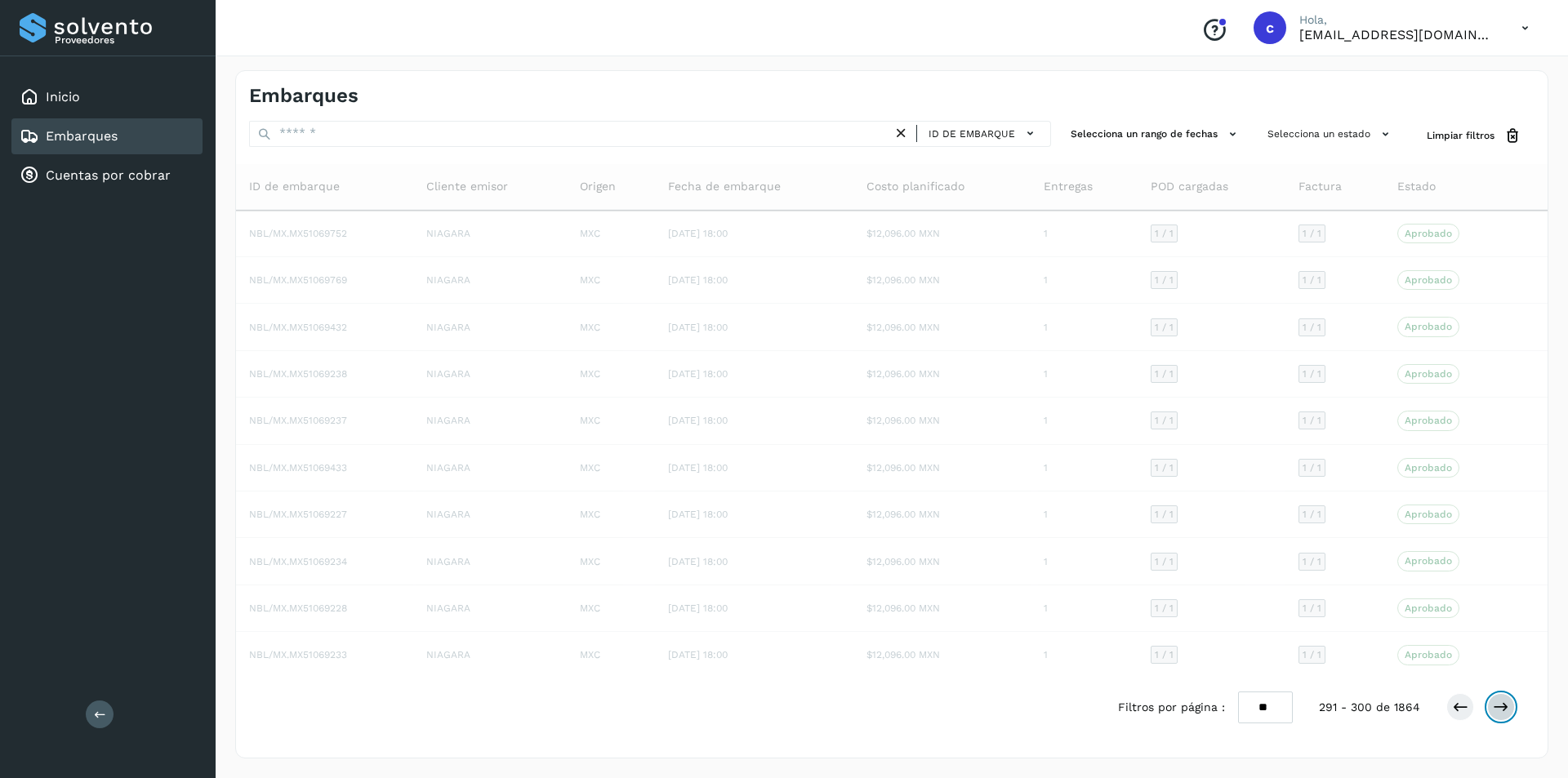
click at [1506, 702] on icon at bounding box center [1501, 707] width 17 height 17
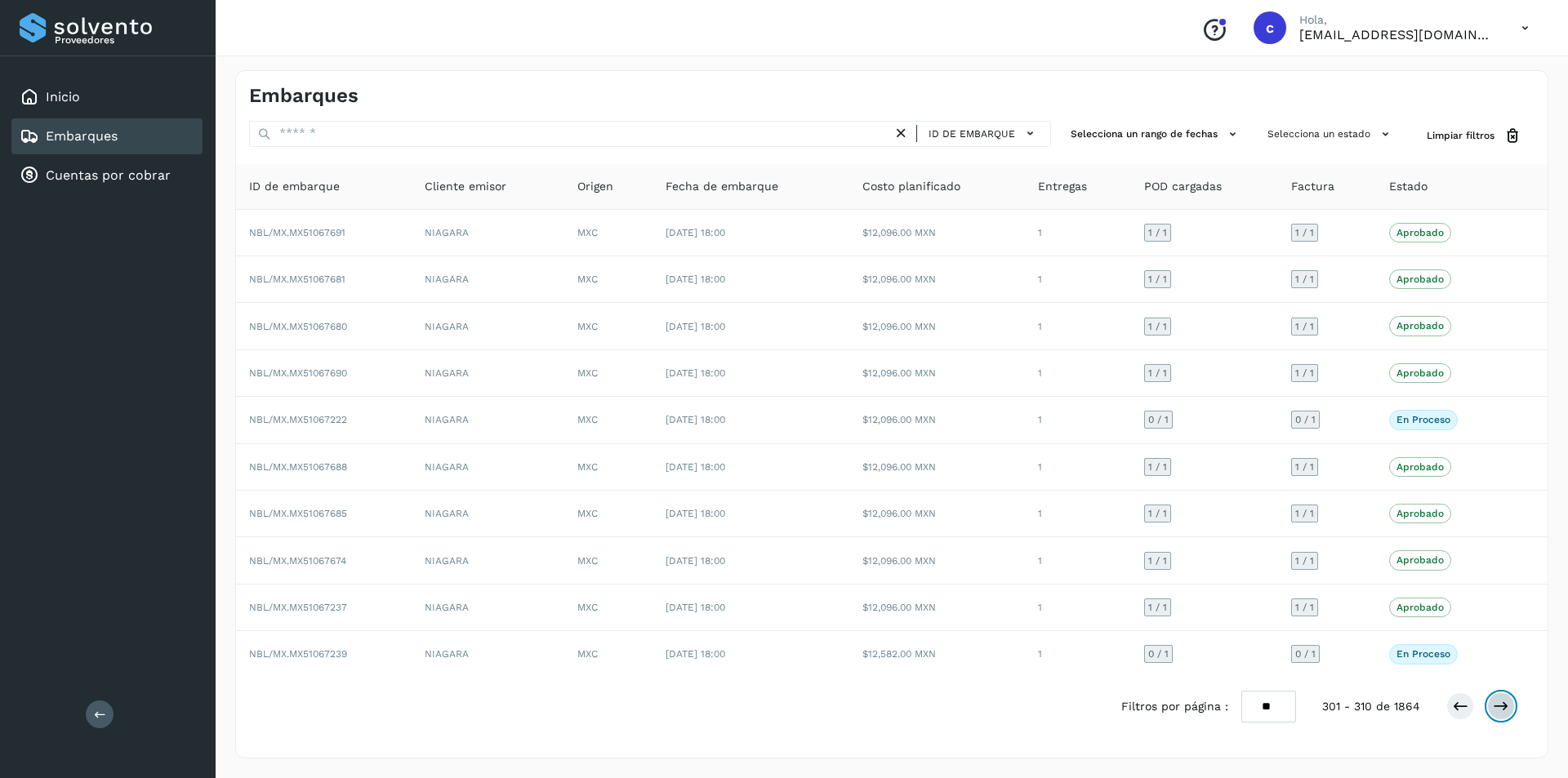
click at [1506, 702] on icon at bounding box center [1501, 706] width 17 height 17
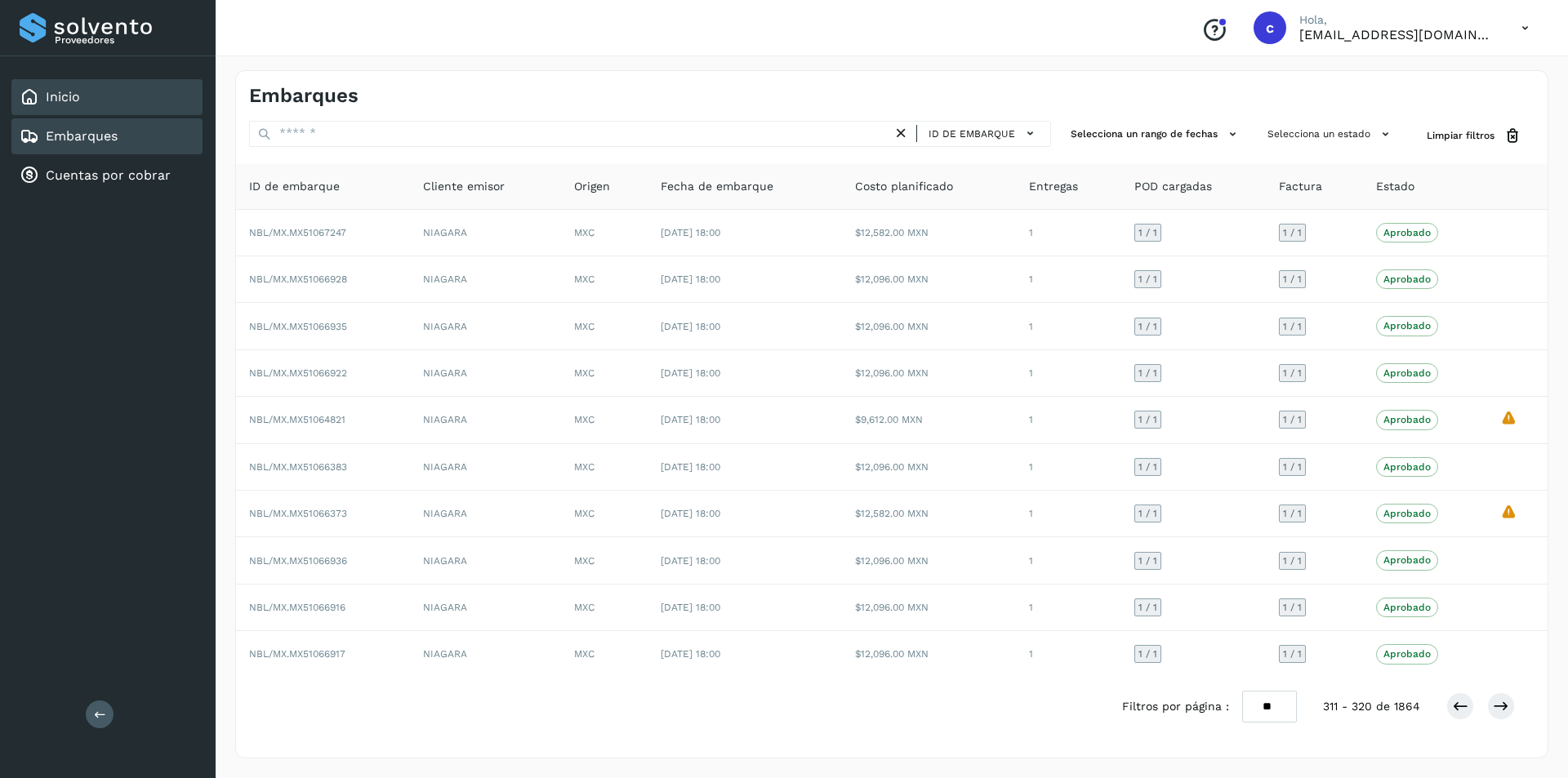
click at [63, 95] on link "Inicio" at bounding box center [62, 97] width 34 height 16
